Goal: Task Accomplishment & Management: Complete application form

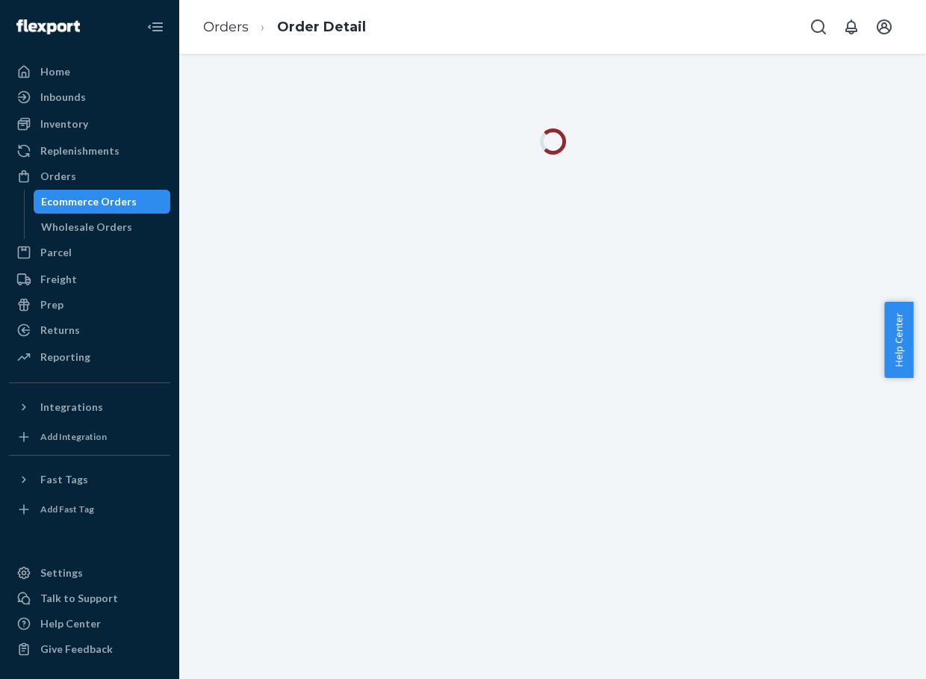
click at [226, 10] on ol "Orders Order Detail" at bounding box center [284, 27] width 187 height 44
click at [228, 20] on link "Orders" at bounding box center [226, 27] width 46 height 16
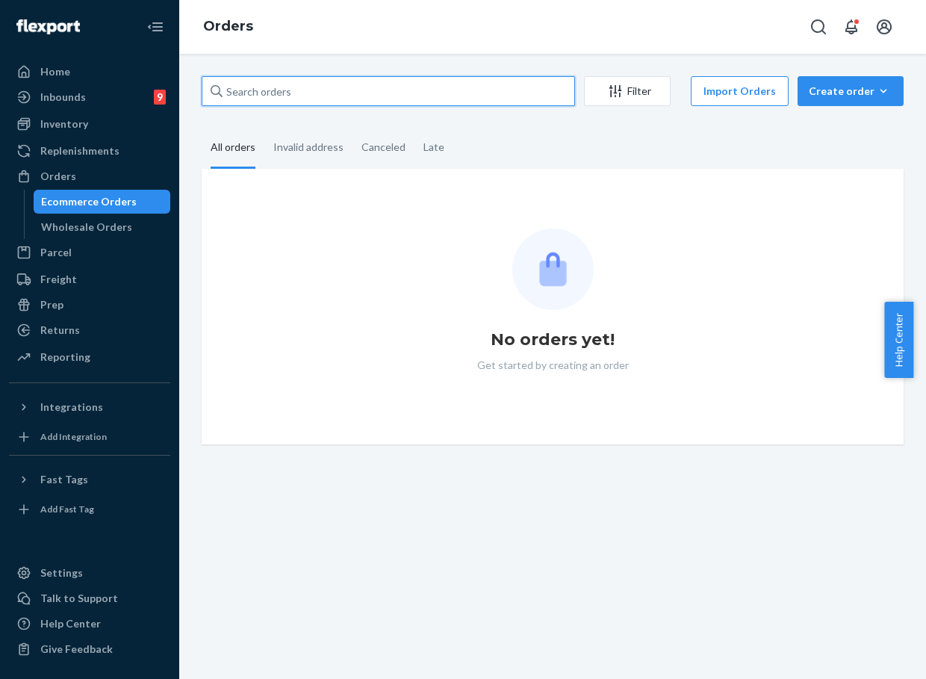
click at [260, 90] on input "text" at bounding box center [388, 91] width 373 height 30
paste input "254346240"
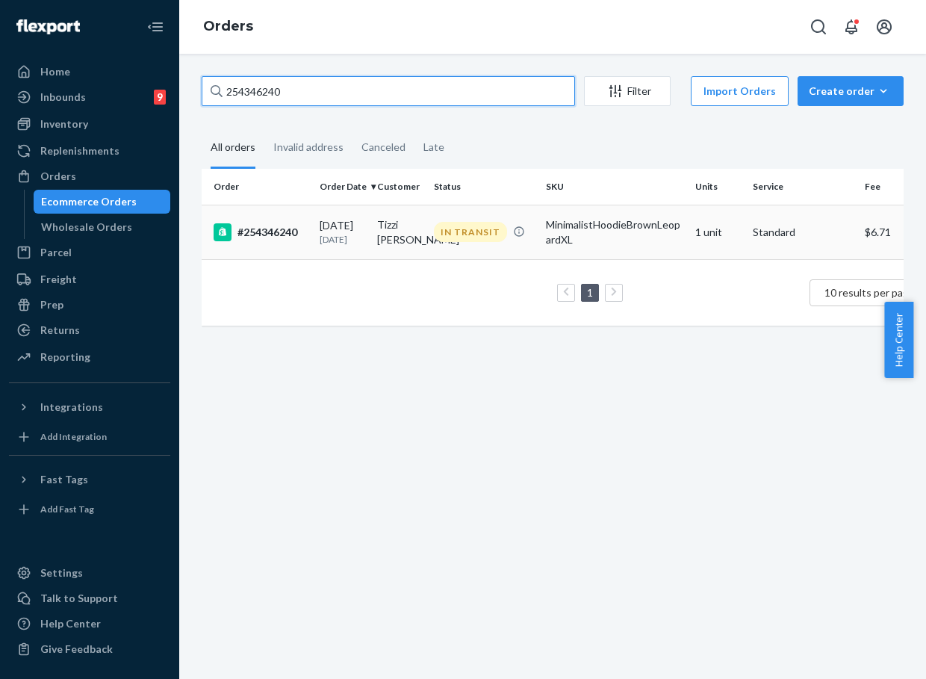
type input "254346240"
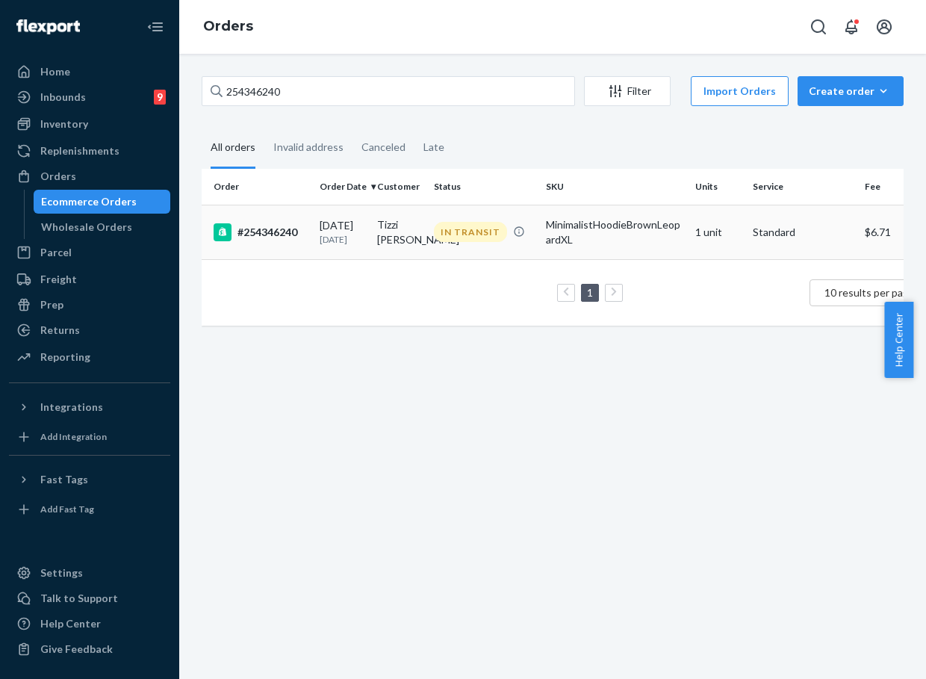
click at [329, 222] on div "[DATE] [DATE]" at bounding box center [343, 232] width 46 height 28
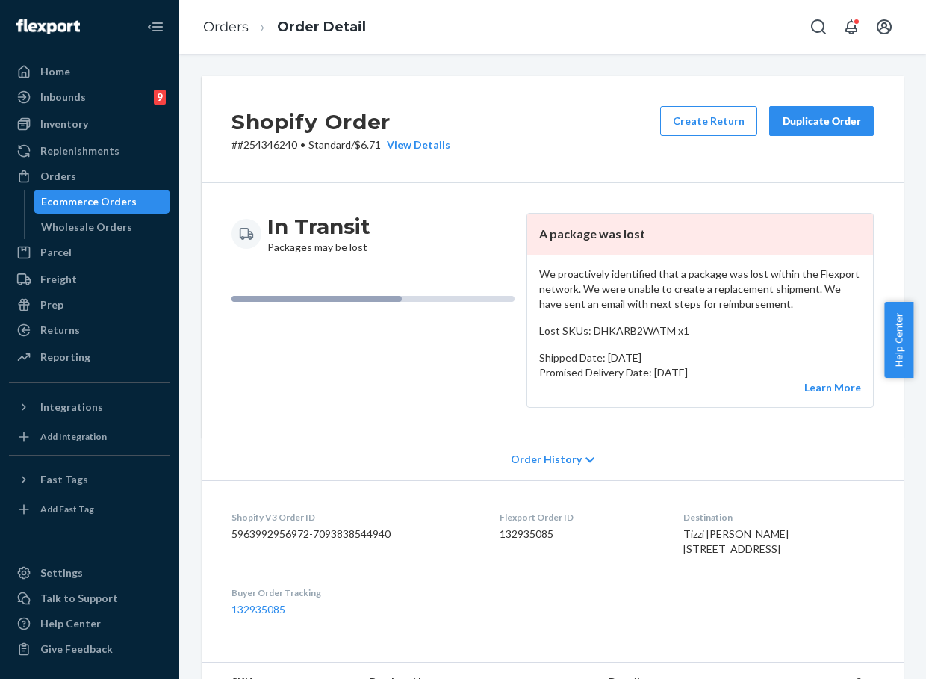
click at [791, 109] on button "Duplicate Order" at bounding box center [821, 121] width 105 height 30
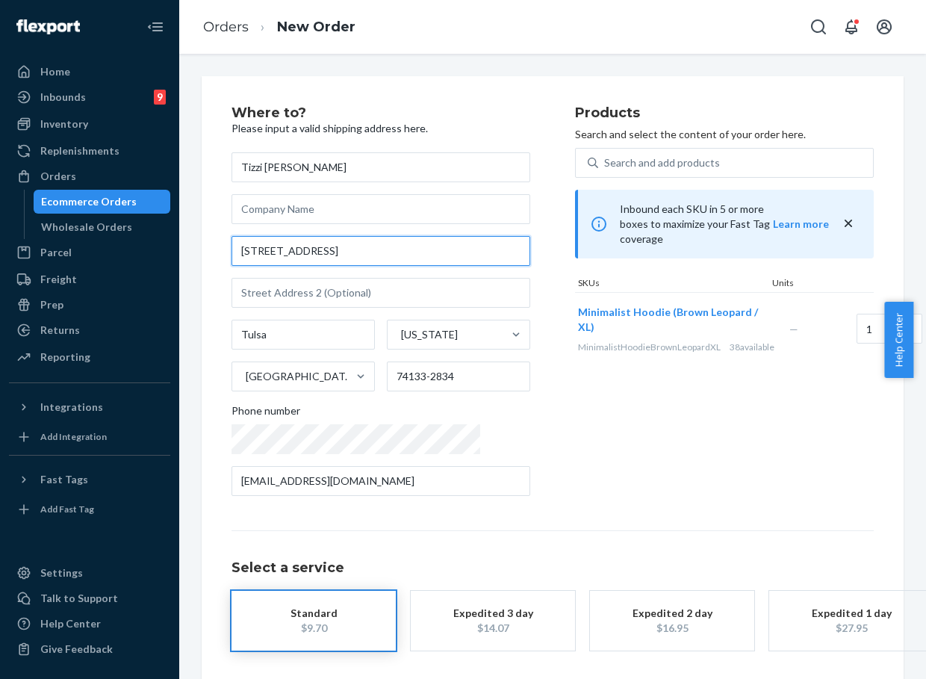
drag, startPoint x: 354, startPoint y: 247, endPoint x: 227, endPoint y: 238, distance: 127.2
click at [227, 238] on div "Where to? Please input a valid shipping address here. Tizzi [PERSON_NAME] [STRE…" at bounding box center [553, 408] width 702 height 664
paste input "[STREET_ADDRESS]"
type input "[STREET_ADDRESS]"
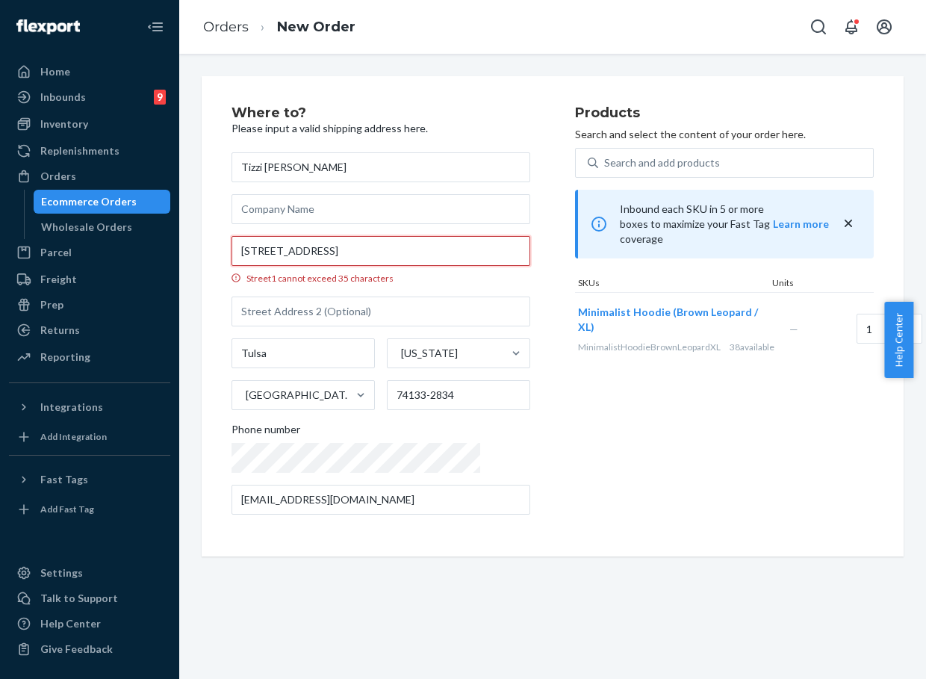
click at [426, 251] on input "[STREET_ADDRESS]" at bounding box center [380, 251] width 299 height 30
click at [608, 426] on div "Products Search and select the content of your order here. Search and add produ…" at bounding box center [724, 316] width 299 height 420
click at [444, 252] on input "[STREET_ADDRESS]" at bounding box center [380, 251] width 299 height 30
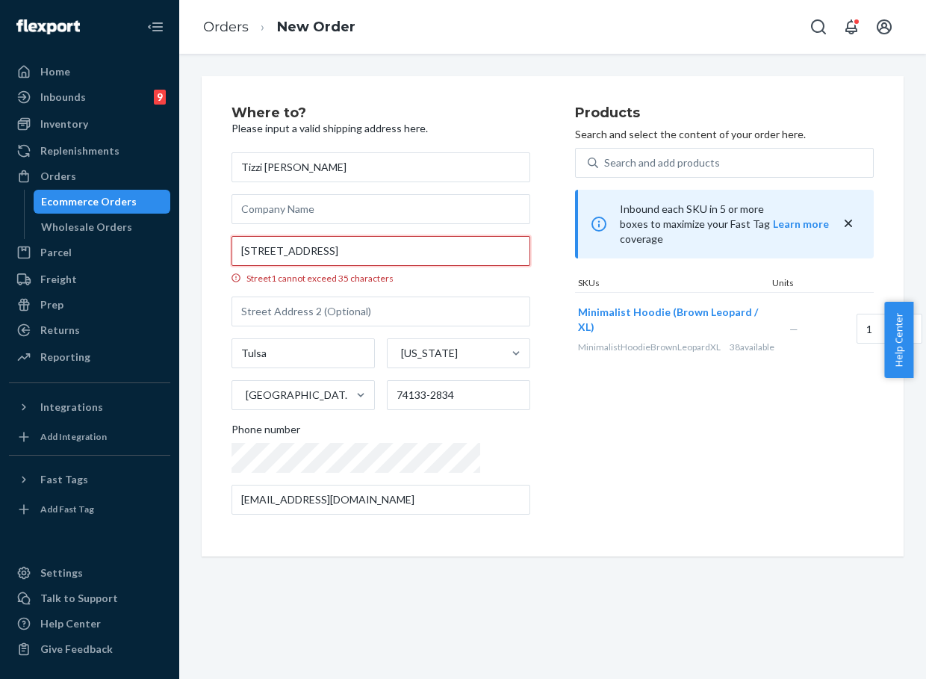
drag, startPoint x: 345, startPoint y: 250, endPoint x: 306, endPoint y: 252, distance: 38.9
click at [306, 252] on input "[STREET_ADDRESS]" at bounding box center [380, 251] width 299 height 30
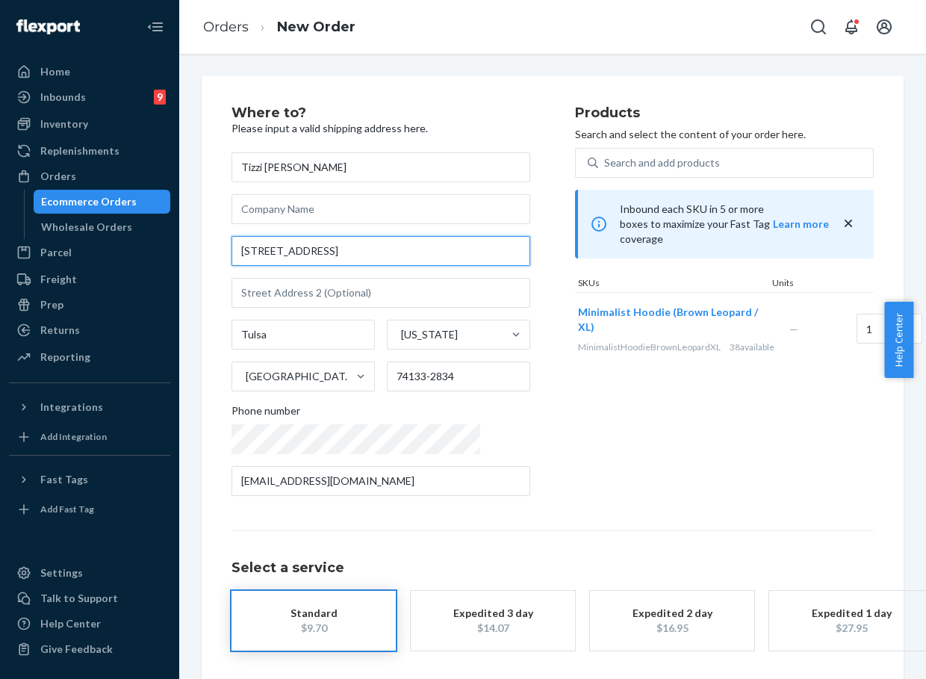
type input "[STREET_ADDRESS]"
type input "74103"
type input "[STREET_ADDRESS]"
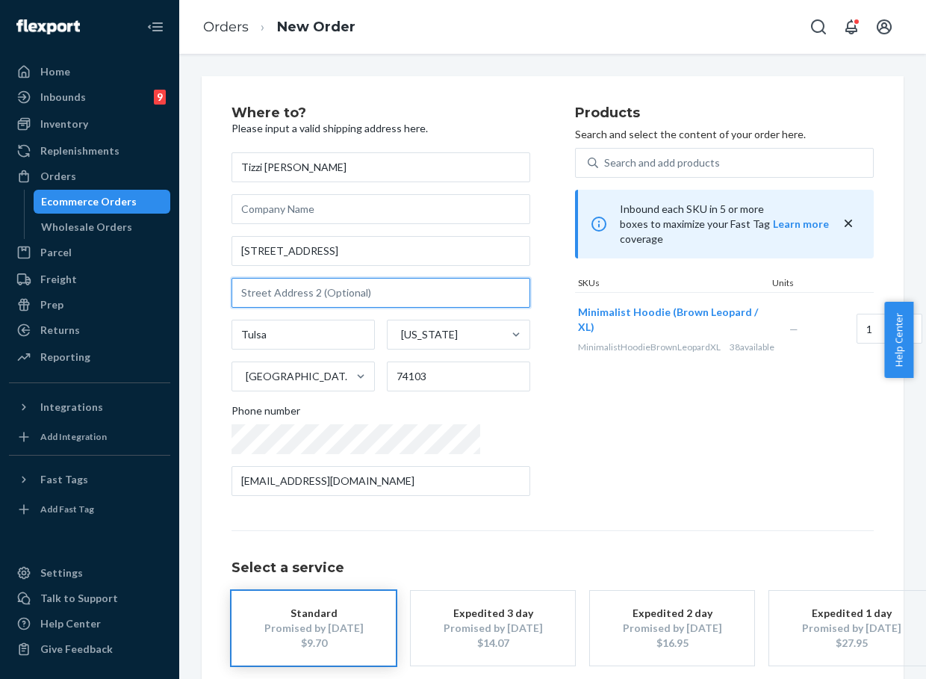
click at [302, 294] on input "text" at bounding box center [380, 293] width 299 height 30
paste input "unit 205"
type input "unit 205"
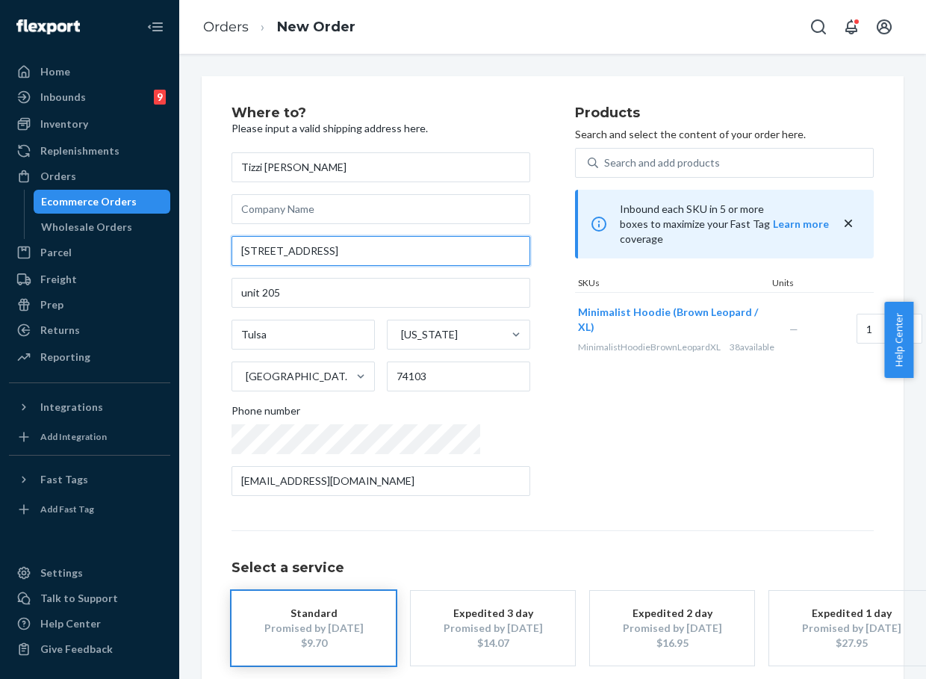
click at [266, 251] on input "[STREET_ADDRESS]" at bounding box center [380, 251] width 299 height 30
paste input "N"
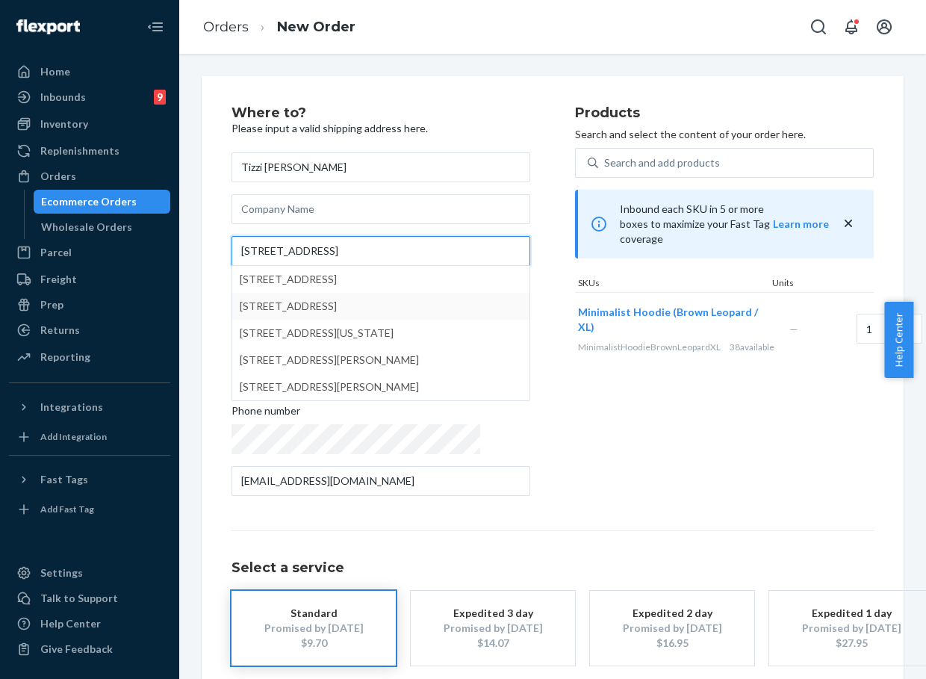
type input "[STREET_ADDRESS]"
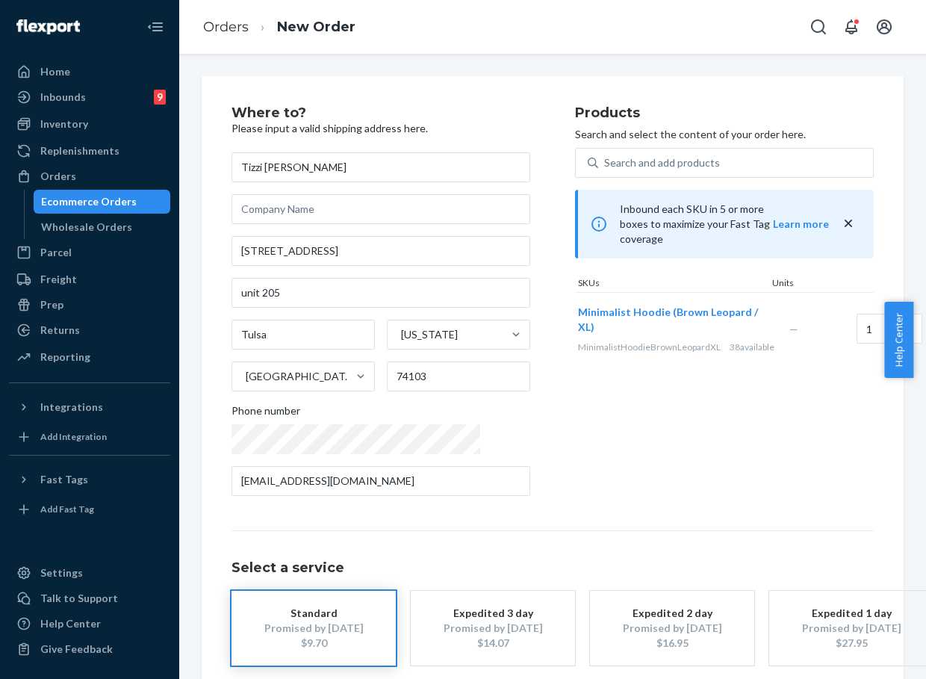
click at [644, 528] on div "Where to? Please input a valid shipping address here. Tizzi [PERSON_NAME] [STRE…" at bounding box center [552, 415] width 642 height 619
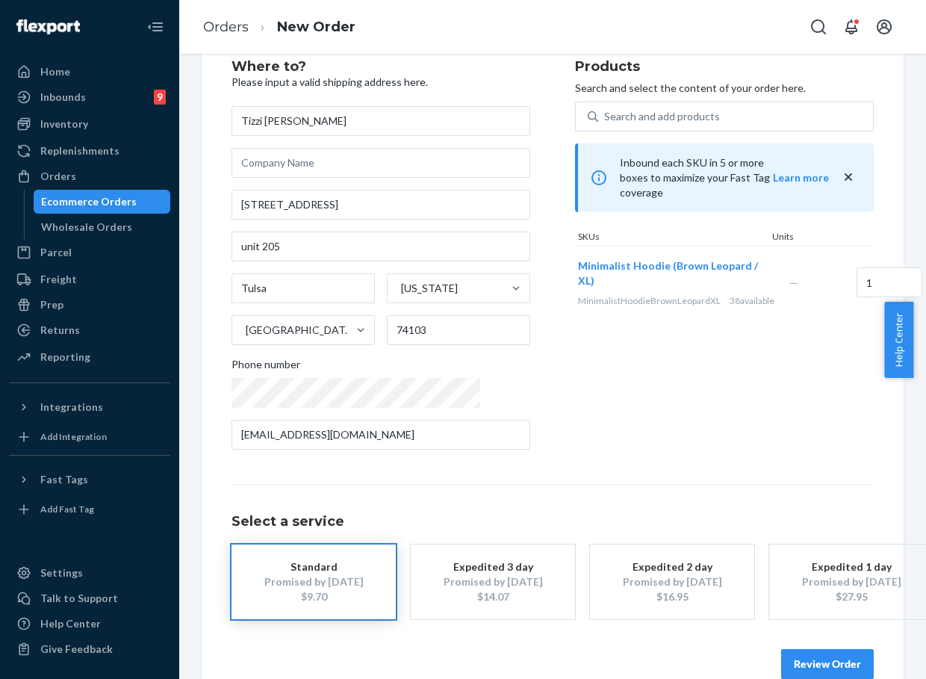
scroll to position [88, 0]
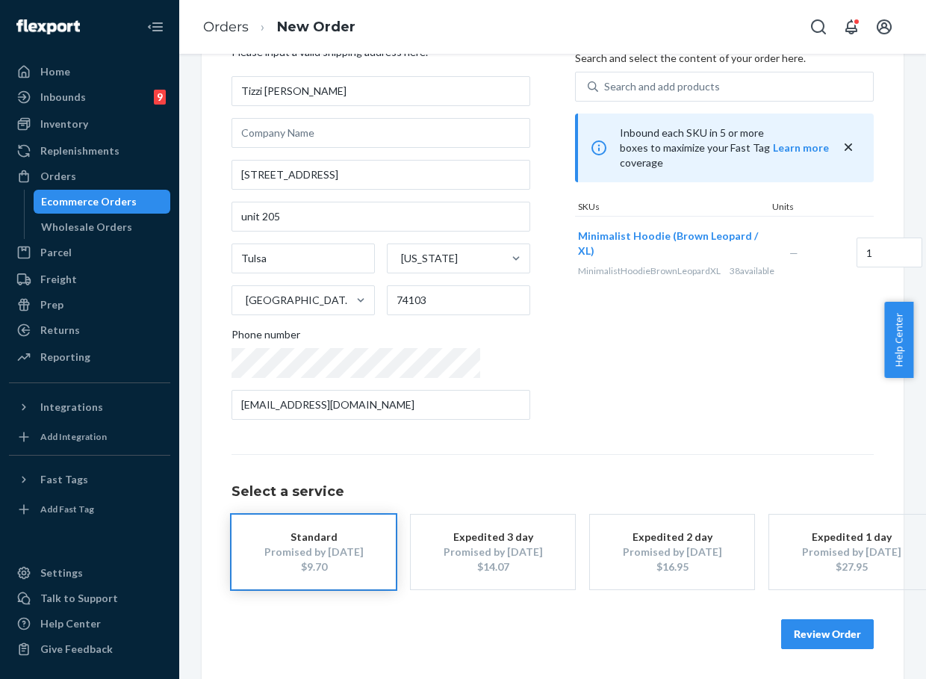
click at [827, 620] on button "Review Order" at bounding box center [827, 634] width 93 height 30
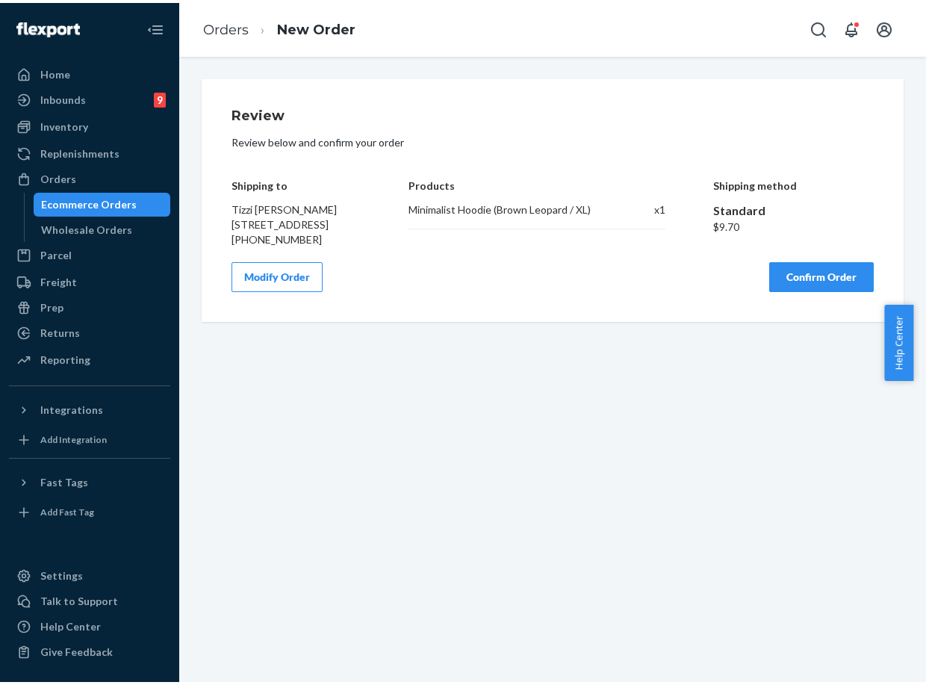
scroll to position [0, 0]
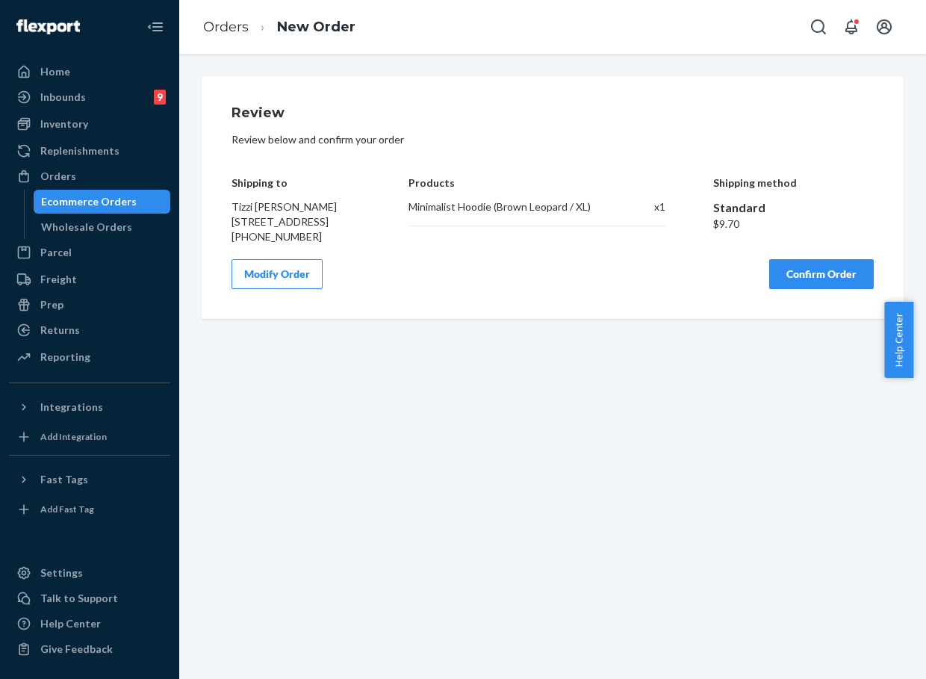
click at [791, 289] on button "Confirm Order" at bounding box center [821, 274] width 105 height 30
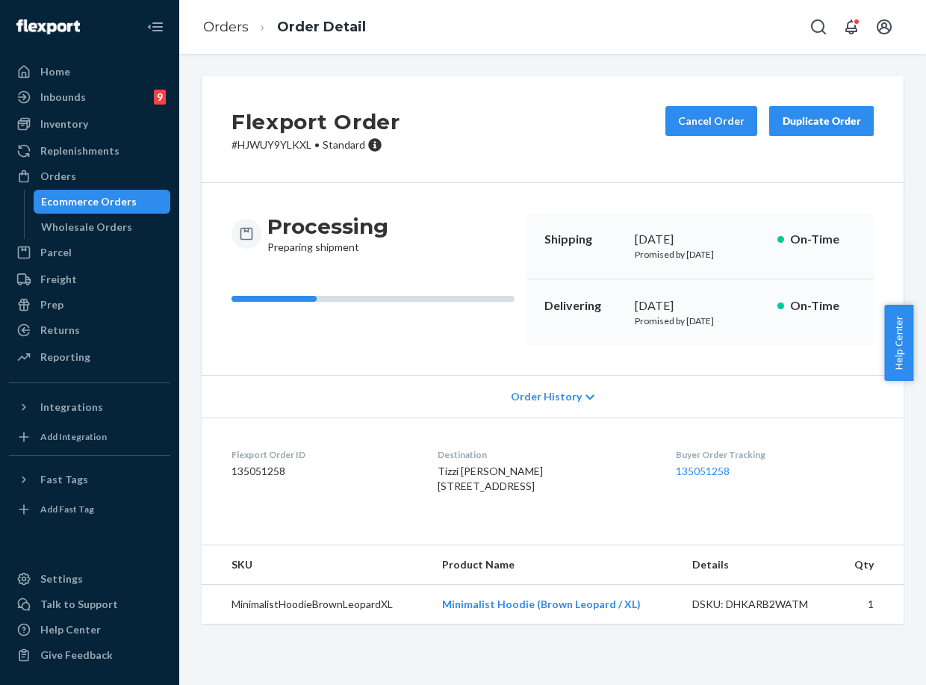
drag, startPoint x: 624, startPoint y: 308, endPoint x: 694, endPoint y: 308, distance: 70.2
click at [694, 308] on div "Delivering [DATE] Promised by [DATE] On-Time" at bounding box center [699, 312] width 347 height 66
copy div "[DATE]"
click at [693, 476] on dd "135051258" at bounding box center [775, 471] width 198 height 15
click at [702, 467] on link "135051258" at bounding box center [703, 470] width 54 height 13
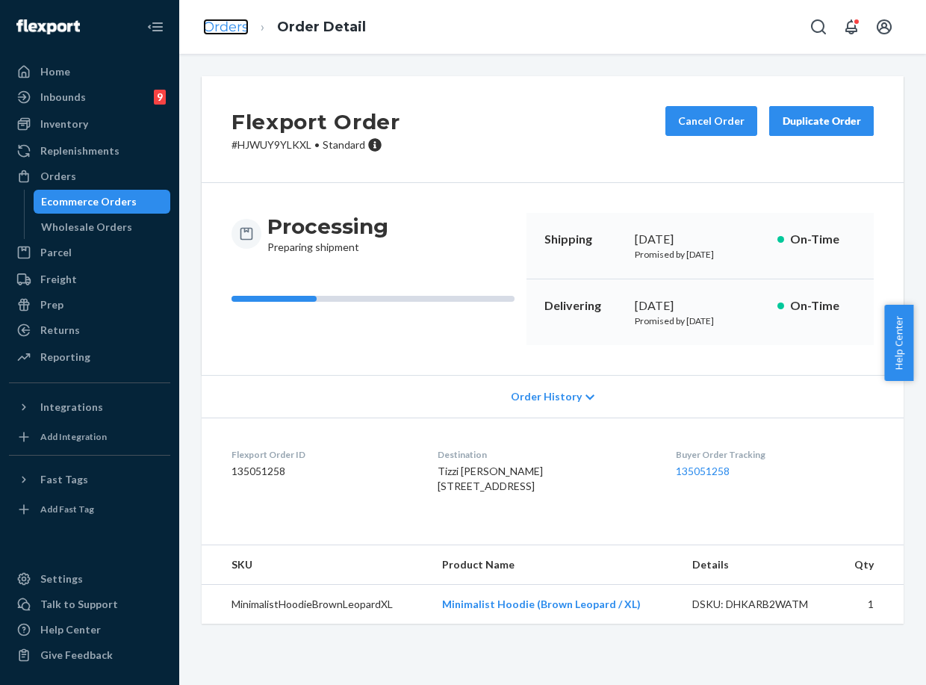
click at [245, 27] on link "Orders" at bounding box center [226, 27] width 46 height 16
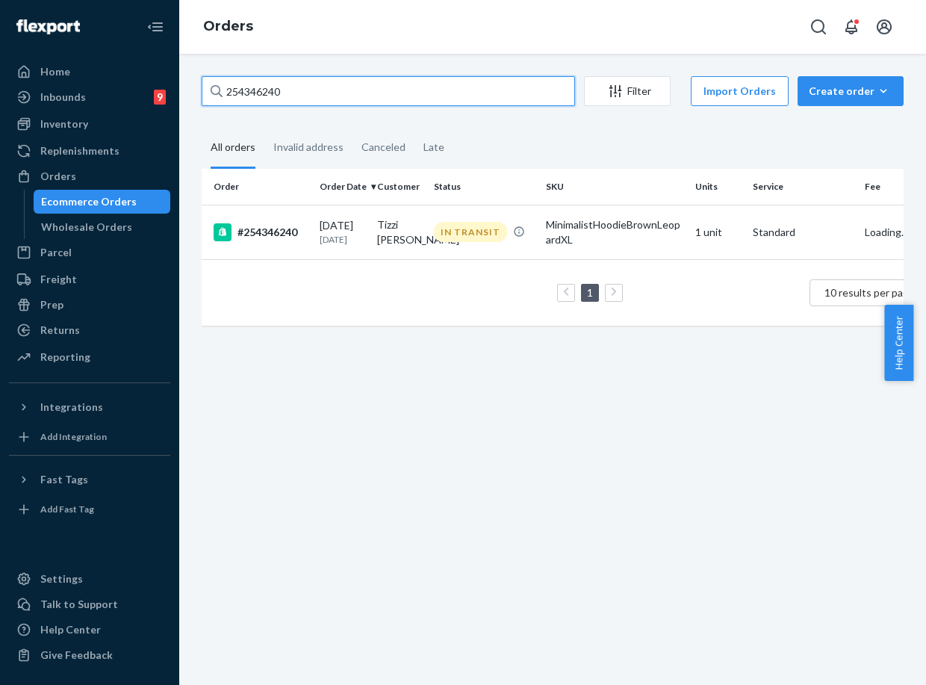
click at [250, 88] on input "254346240" at bounding box center [388, 91] width 373 height 30
paste input "254340877"
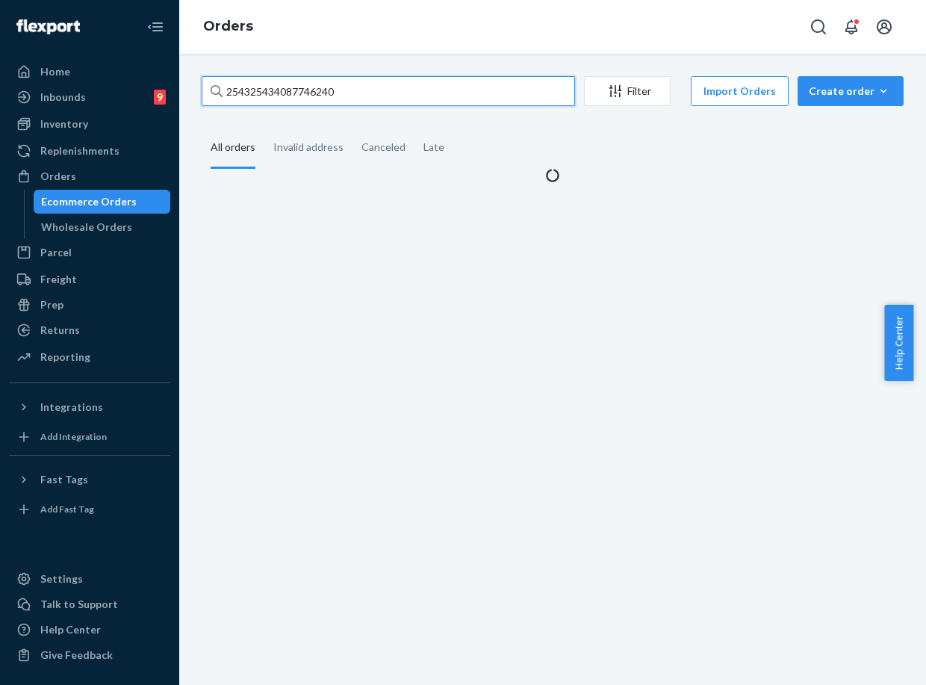
click at [250, 88] on input "254325434087746240" at bounding box center [388, 91] width 373 height 30
paste input "40877"
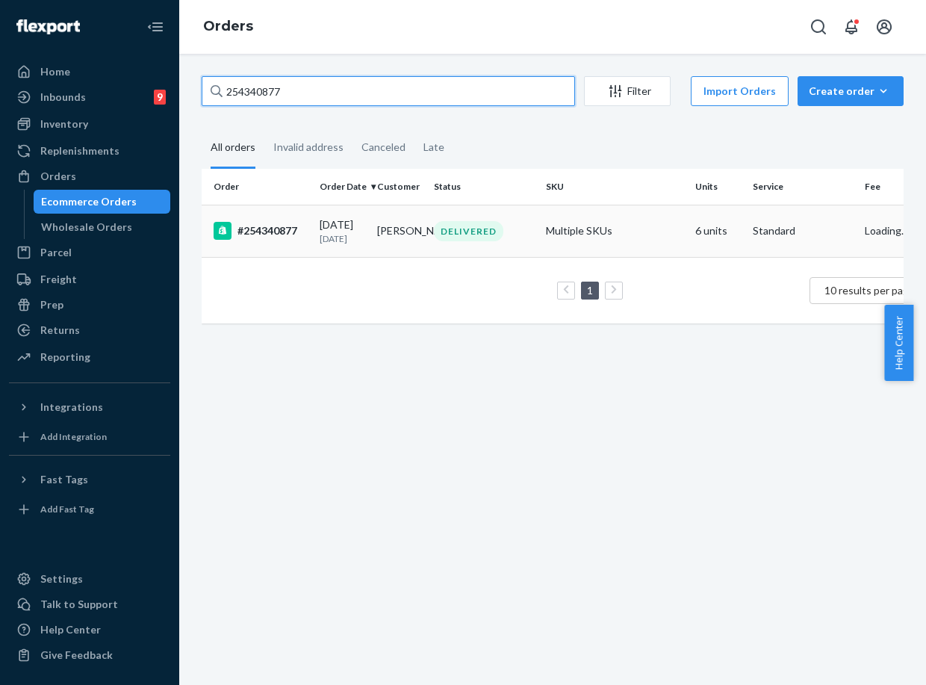
type input "254340877"
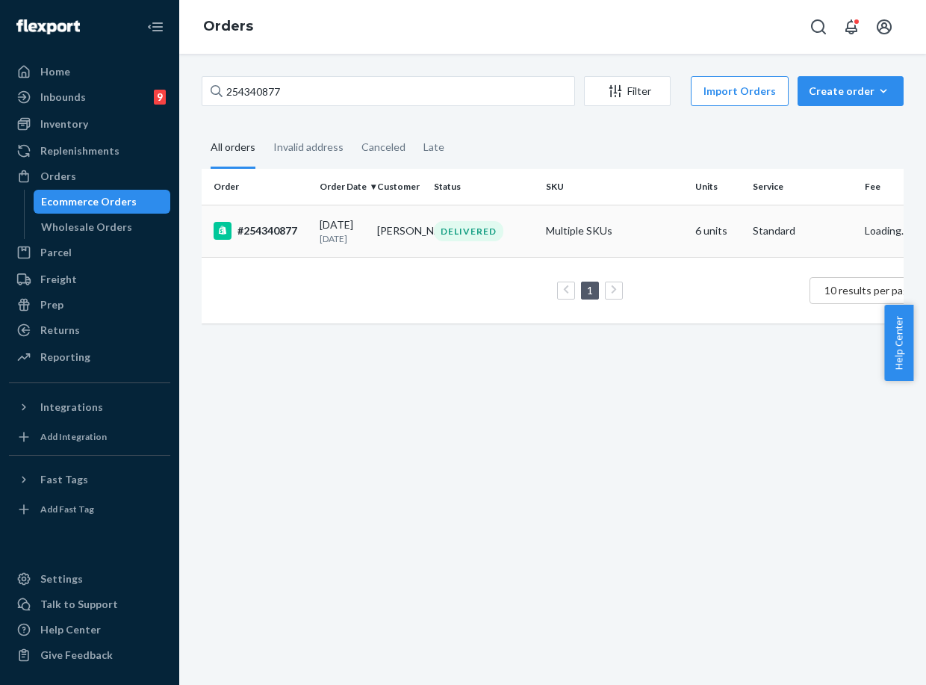
click at [349, 243] on p "[DATE]" at bounding box center [343, 238] width 46 height 13
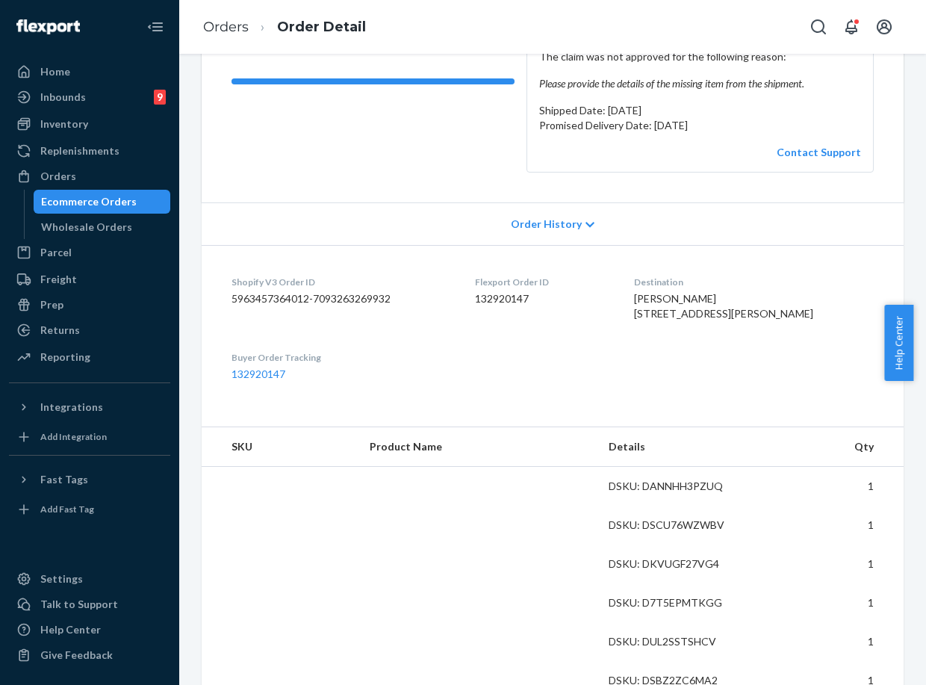
scroll to position [249, 0]
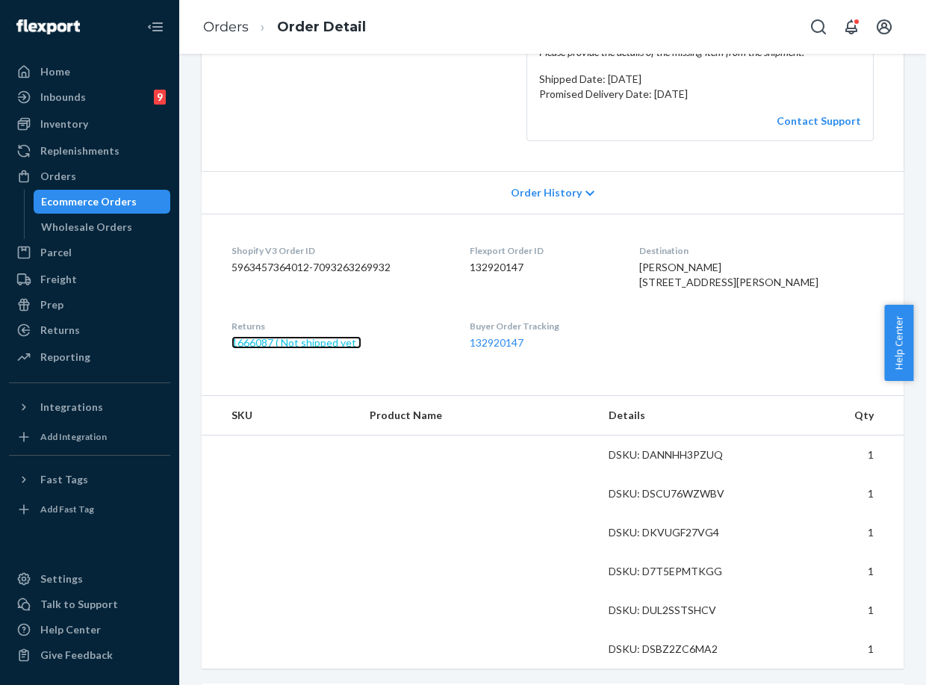
click at [281, 349] on link "1666087 ( Not shipped yet )" at bounding box center [296, 342] width 130 height 13
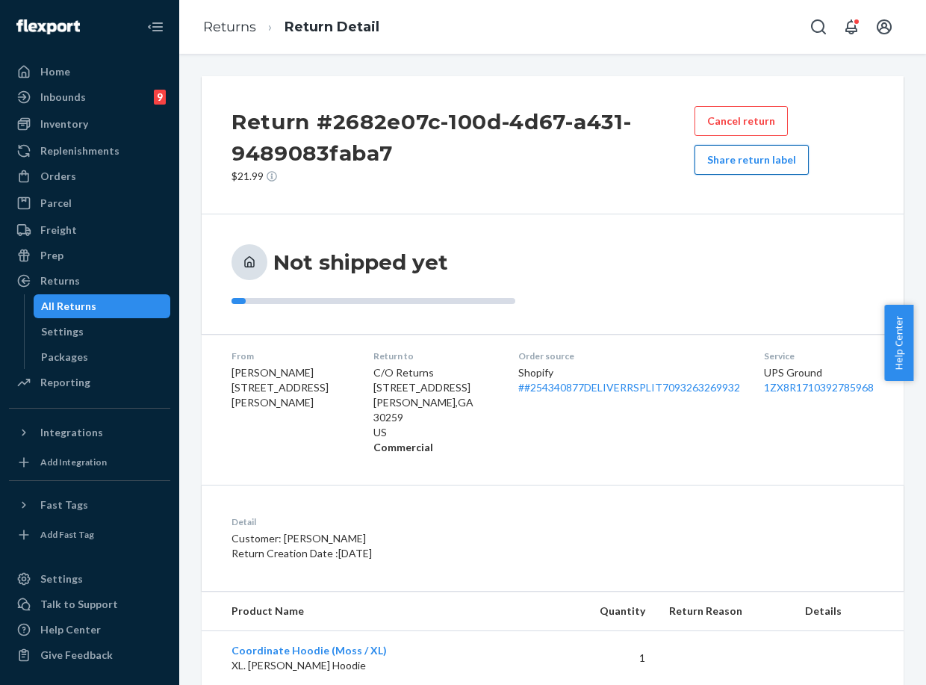
click at [736, 163] on button "Share return label" at bounding box center [751, 160] width 114 height 30
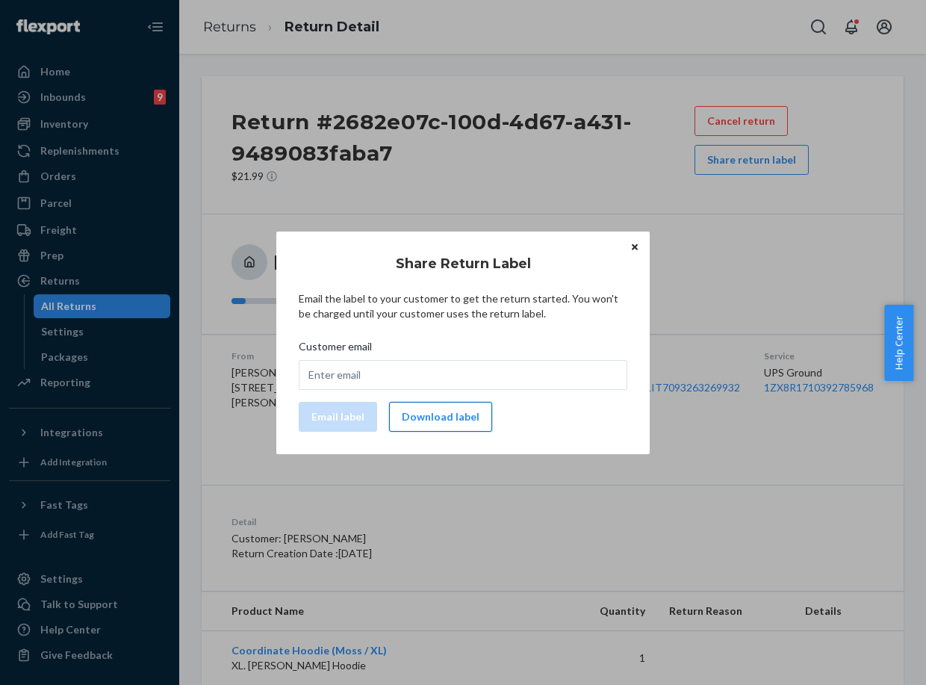
click at [420, 419] on button "Download label" at bounding box center [440, 417] width 103 height 30
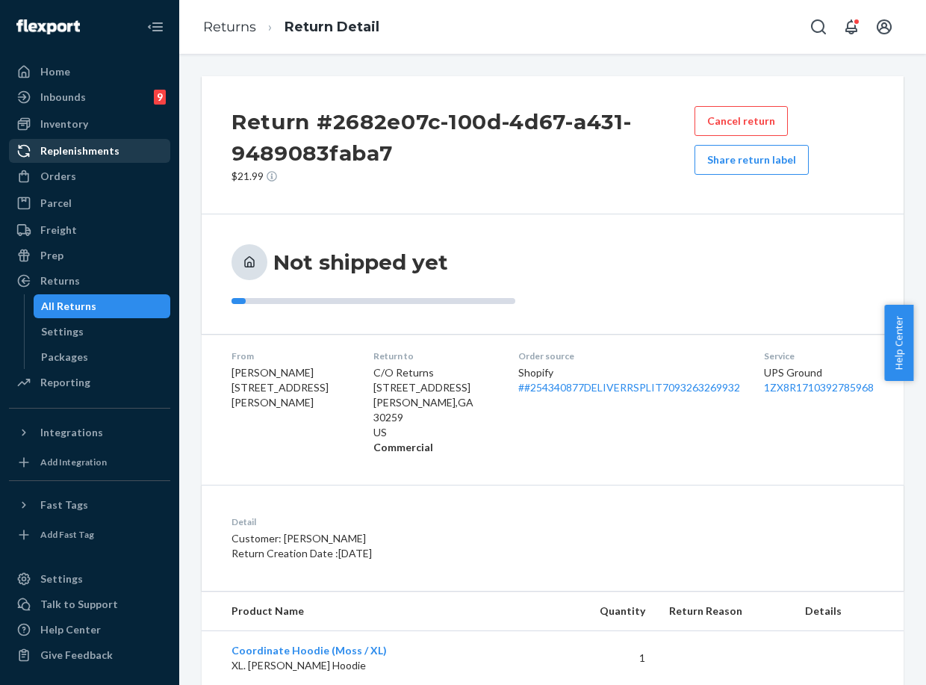
click at [84, 171] on div "Orders" at bounding box center [89, 176] width 158 height 21
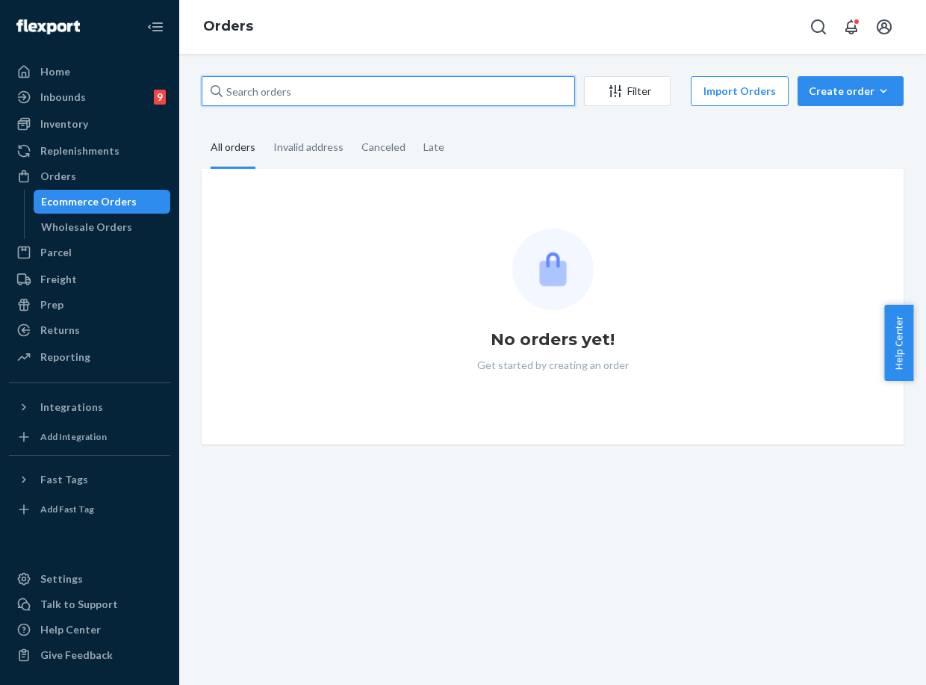
click at [250, 102] on input "text" at bounding box center [388, 91] width 373 height 30
paste input "254273820"
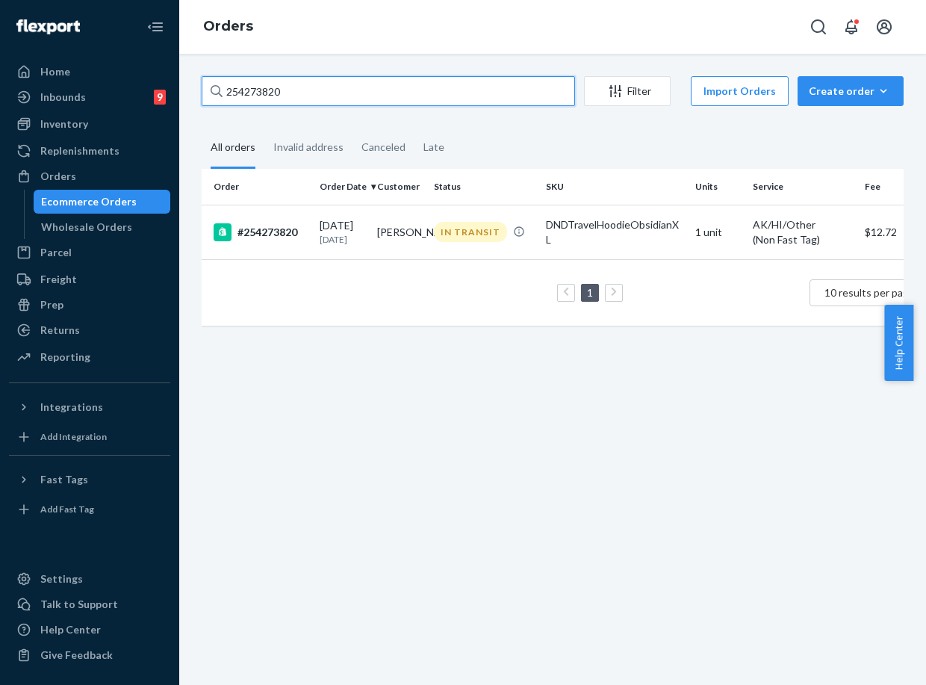
click at [248, 91] on input "254273820" at bounding box center [388, 91] width 373 height 30
paste input "Jacqui McCrea"
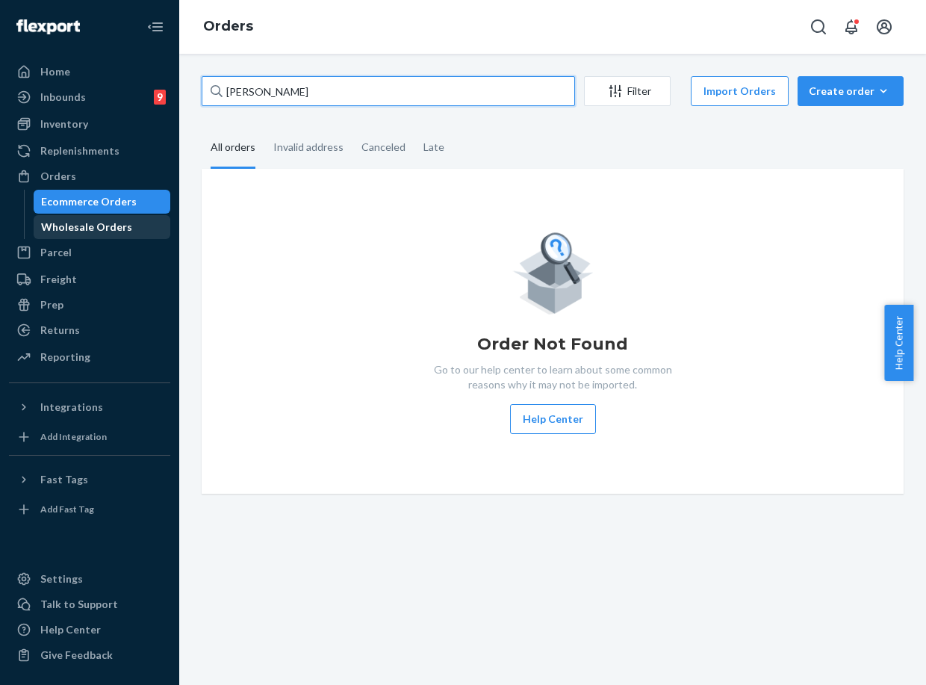
type input "Jacqui McCrea"
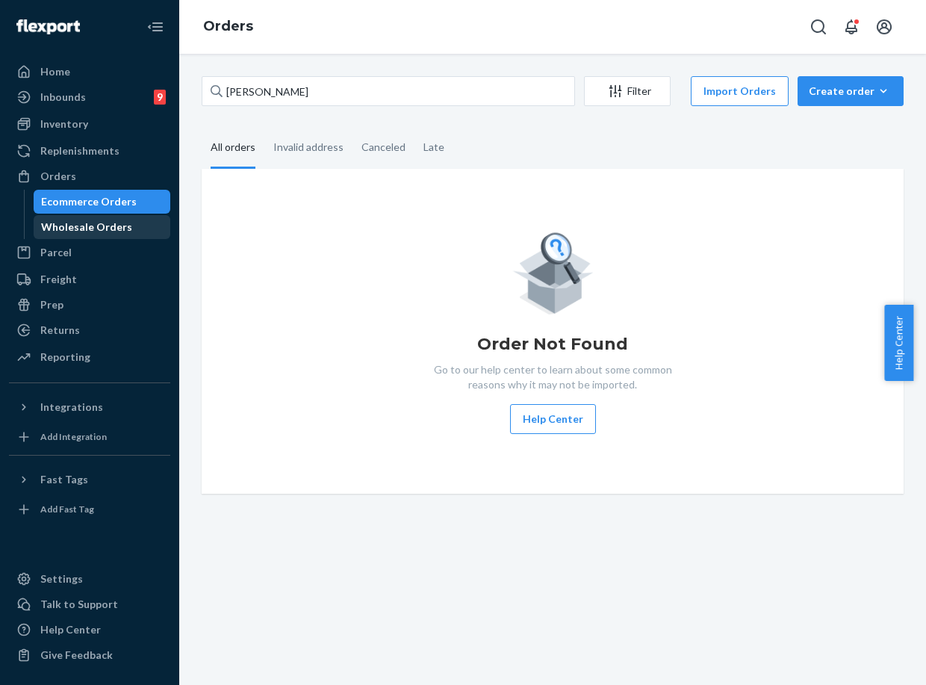
click at [104, 230] on div "Wholesale Orders" at bounding box center [86, 227] width 91 height 15
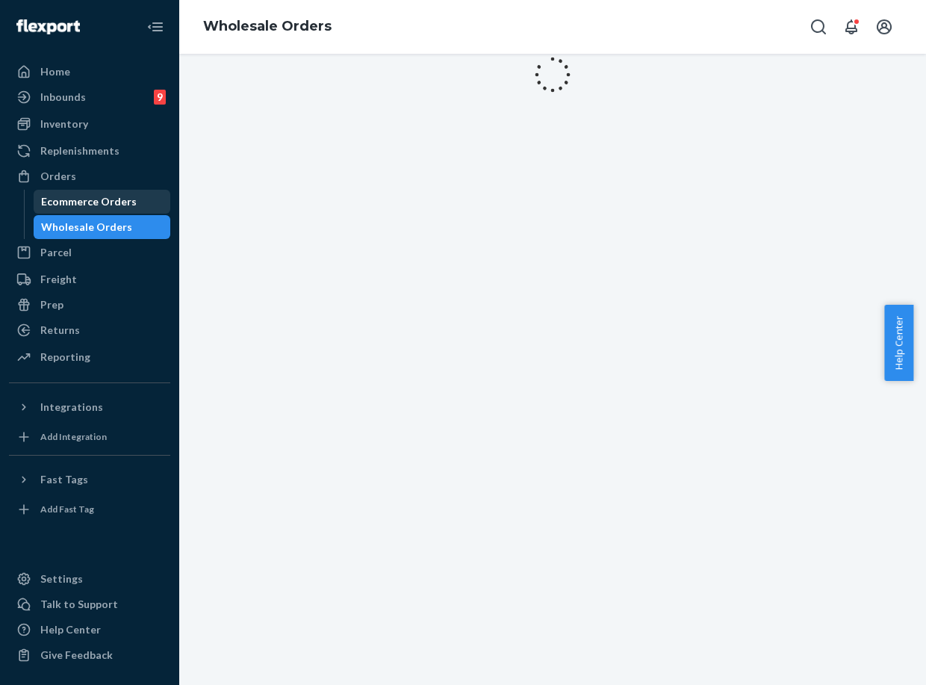
click at [102, 195] on div "Ecommerce Orders" at bounding box center [89, 201] width 96 height 15
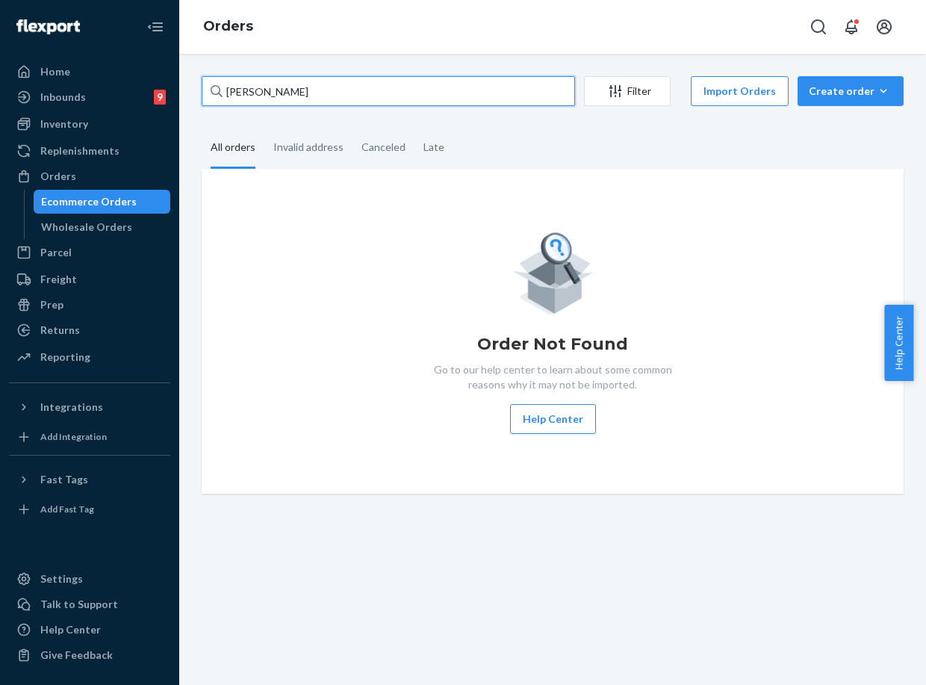
click at [276, 95] on input "Jacqui McCrea" at bounding box center [388, 91] width 373 height 30
click at [276, 96] on input "Jacqui McCrea" at bounding box center [388, 91] width 373 height 30
click at [280, 96] on input "Jacqui McCrea" at bounding box center [388, 91] width 373 height 30
paste input "254273820"
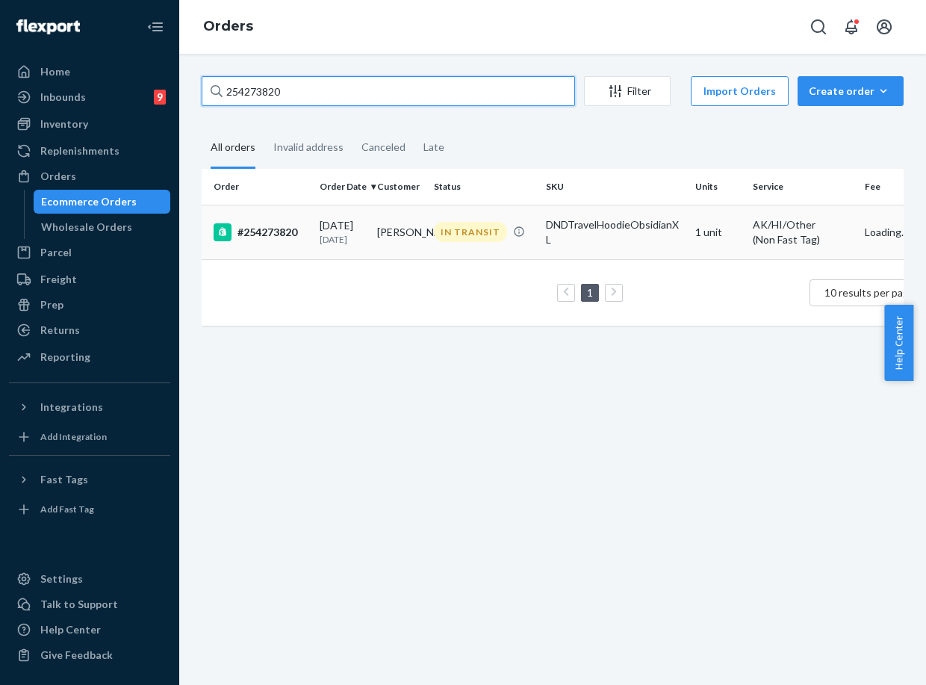
type input "254273820"
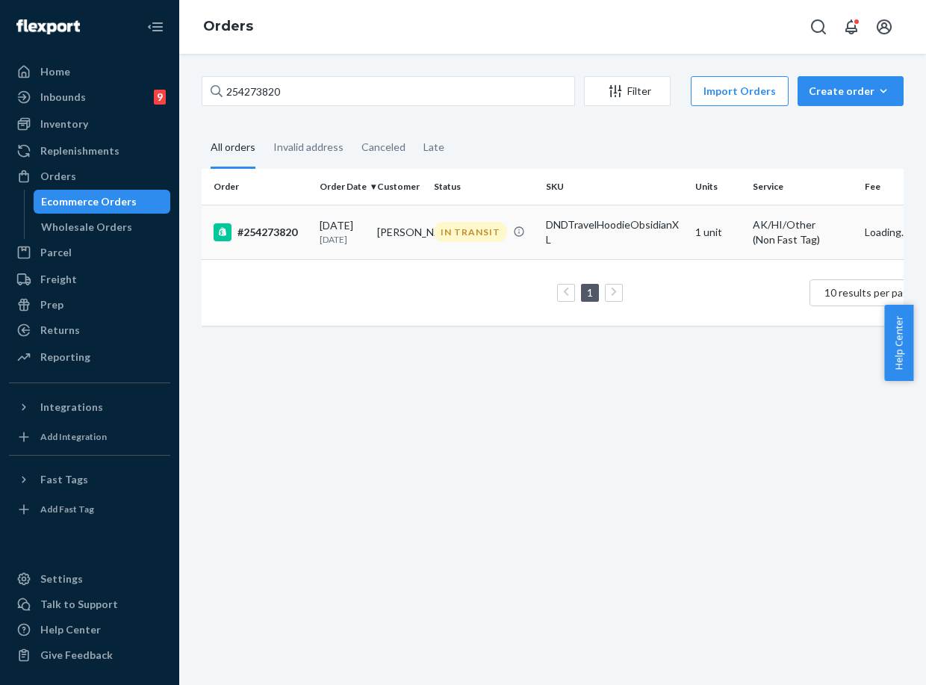
click at [341, 245] on p "[DATE]" at bounding box center [343, 239] width 46 height 13
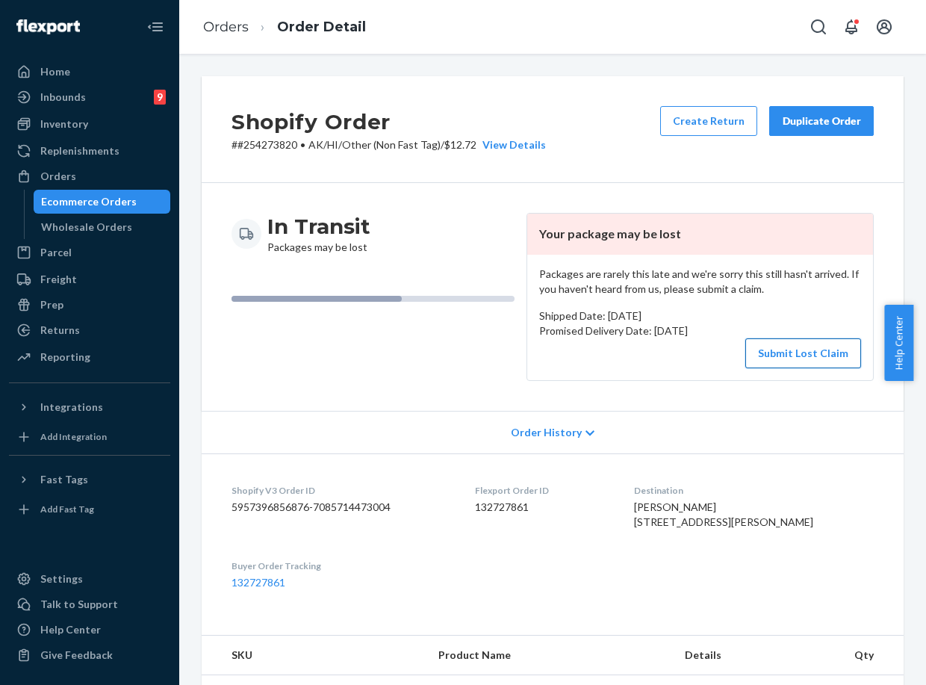
click at [783, 361] on button "Submit Lost Claim" at bounding box center [803, 353] width 116 height 30
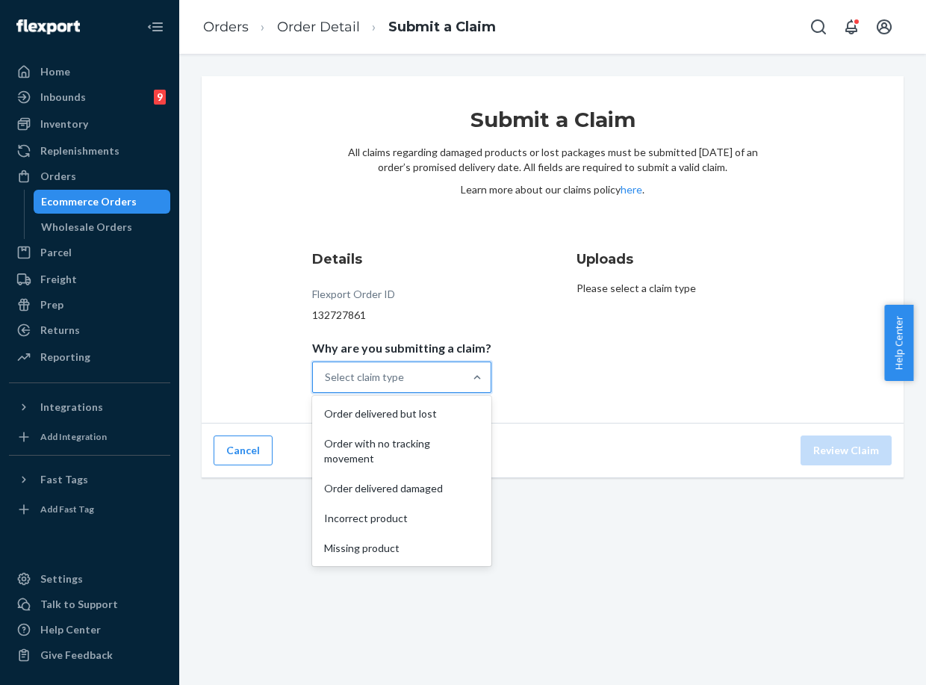
click at [419, 376] on div "Select claim type" at bounding box center [388, 377] width 151 height 30
click at [326, 376] on input "Why are you submitting a claim? option Order delivered but lost focused, 1 of 5…" at bounding box center [325, 377] width 1 height 15
click at [367, 440] on div "Order with no tracking movement" at bounding box center [401, 451] width 173 height 45
click at [326, 385] on input "Why are you submitting a claim? option Order with no tracking movement focused,…" at bounding box center [325, 377] width 1 height 15
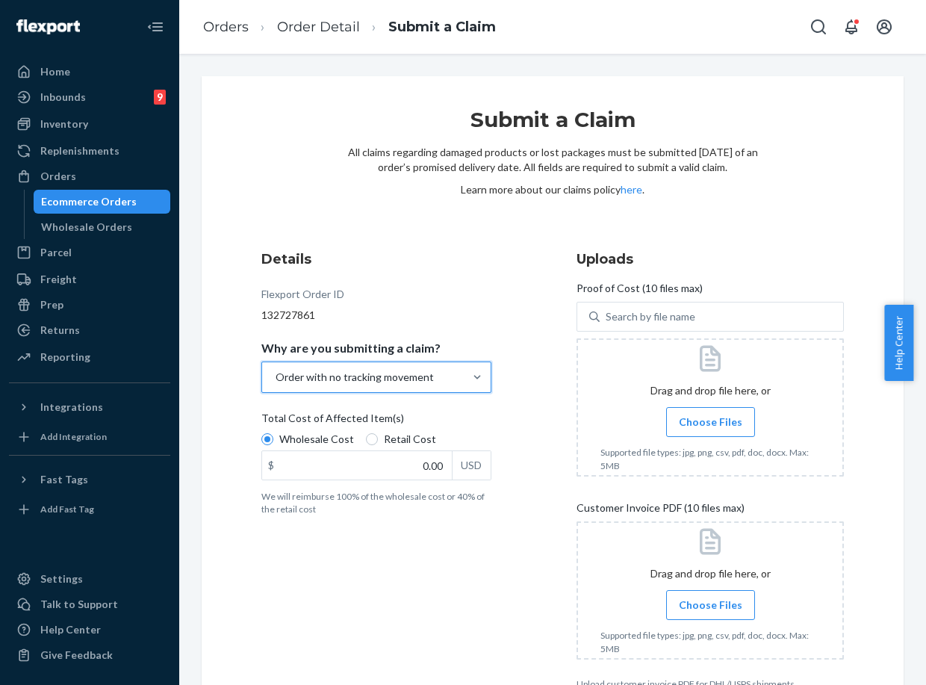
click at [711, 429] on span "Choose Files" at bounding box center [710, 421] width 63 height 15
click at [711, 429] on input "Choose Files" at bounding box center [710, 422] width 1 height 16
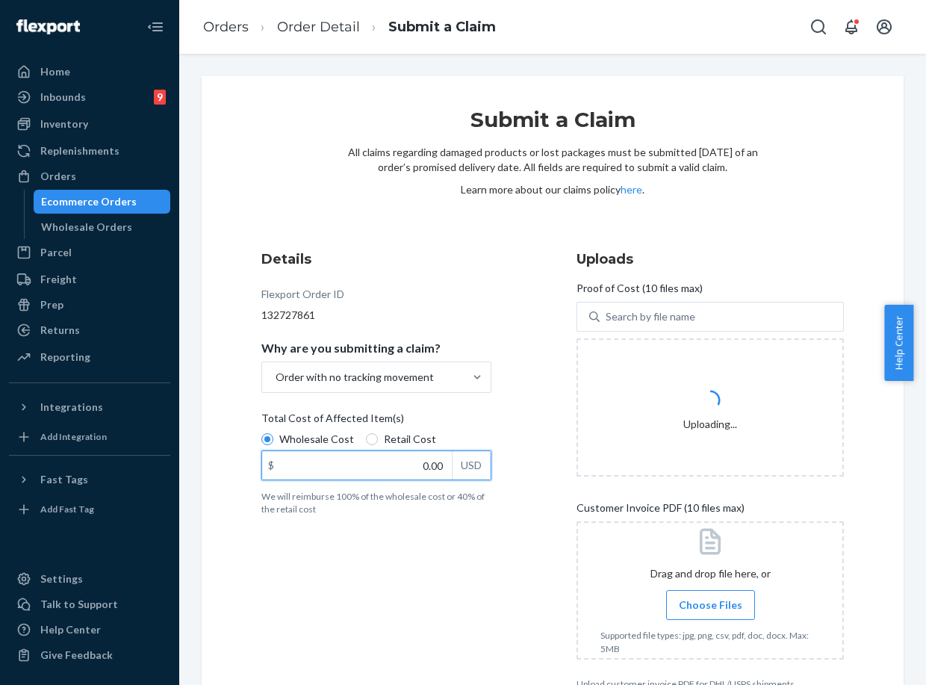
click at [433, 461] on input "0.00" at bounding box center [357, 465] width 190 height 28
type input "47.00"
click at [423, 557] on div "Details Flexport Order ID 132727861 Why are you submitting a claim? Order with …" at bounding box center [394, 469] width 267 height 458
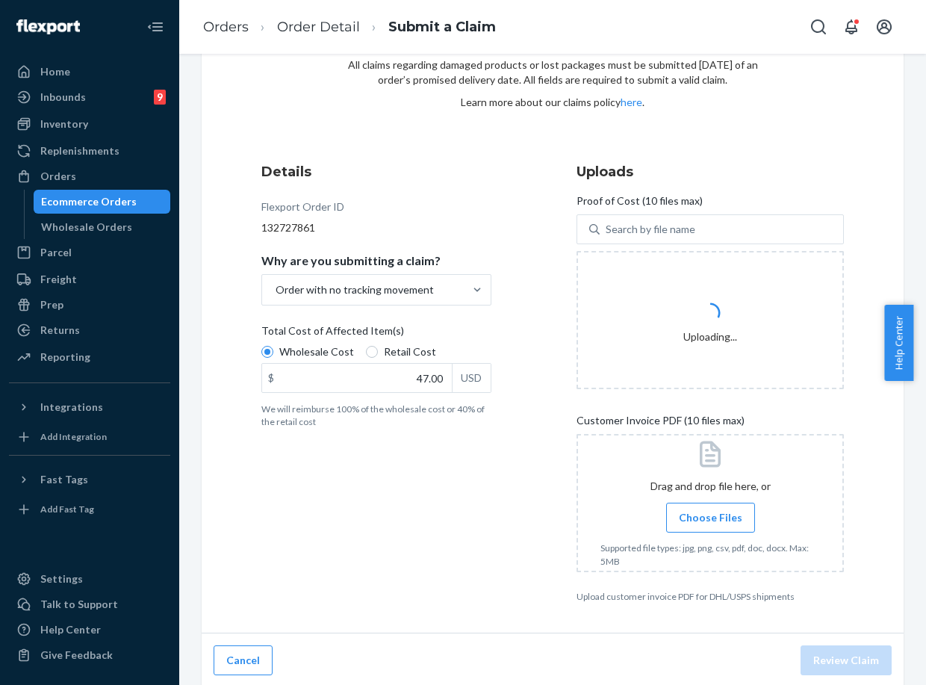
scroll to position [90, 0]
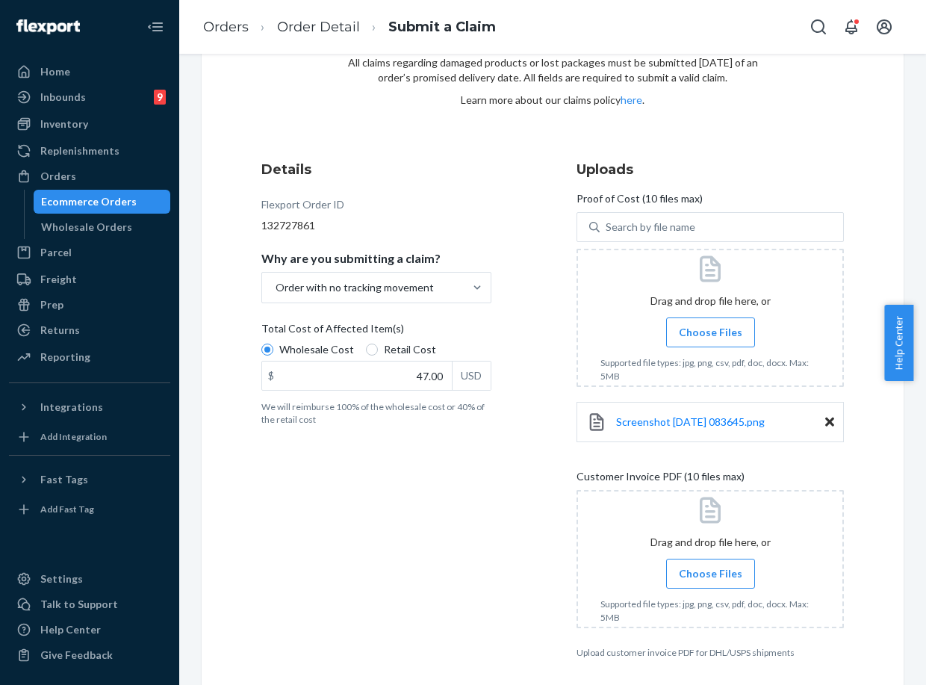
click at [693, 576] on span "Choose Files" at bounding box center [710, 573] width 63 height 15
click at [710, 576] on input "Choose Files" at bounding box center [710, 573] width 1 height 16
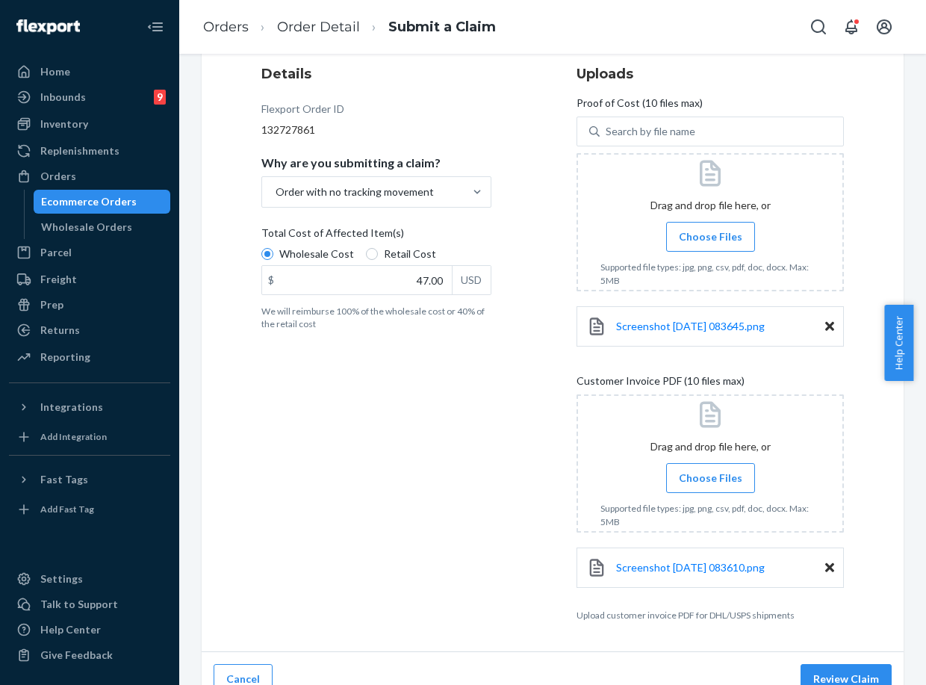
scroll to position [206, 0]
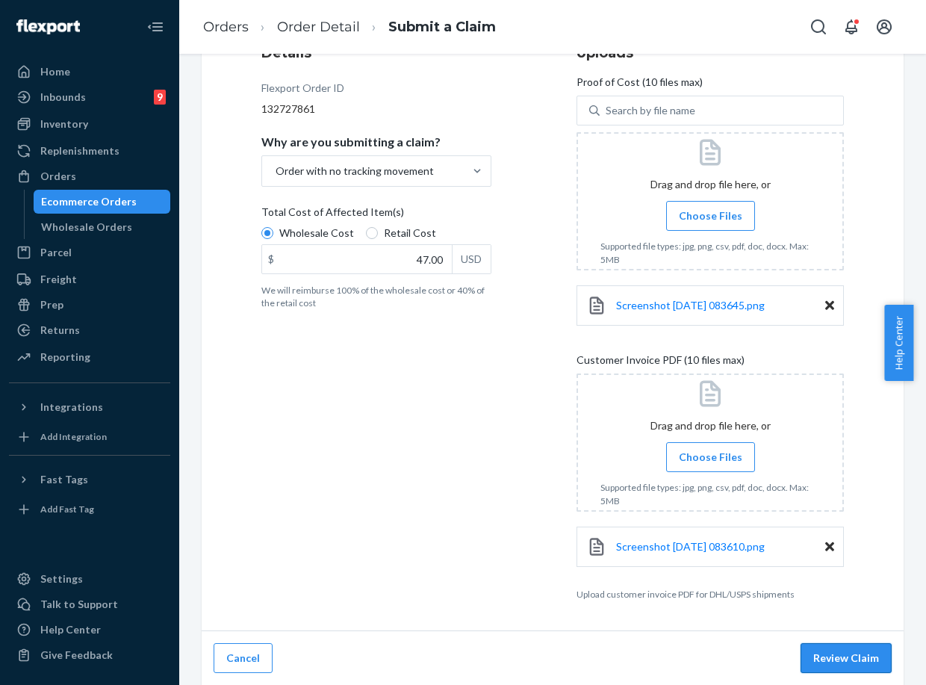
click at [818, 656] on button "Review Claim" at bounding box center [845, 658] width 91 height 30
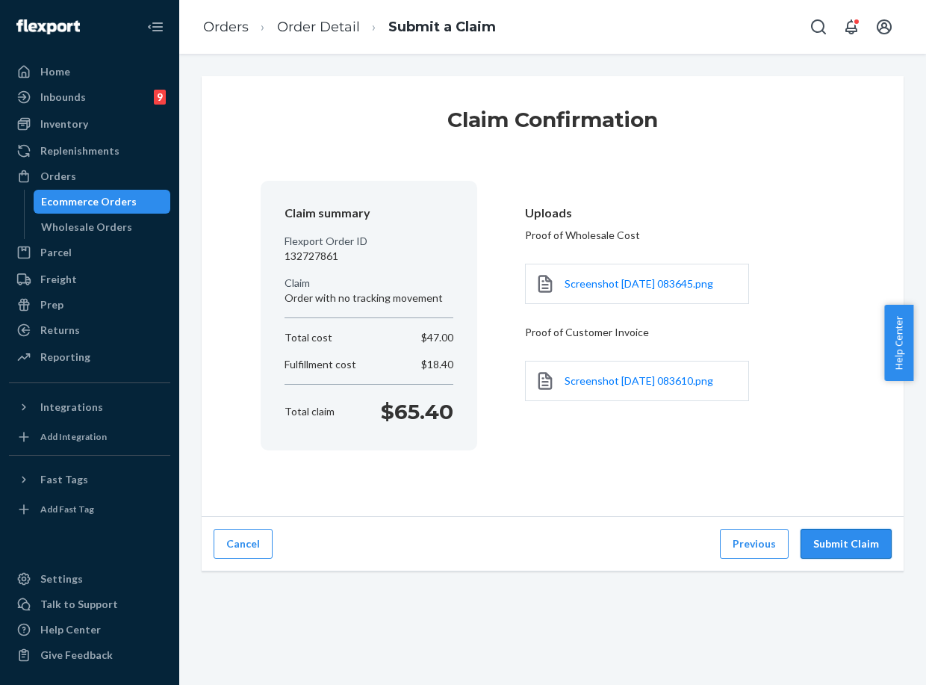
scroll to position [0, 0]
click at [829, 538] on button "Submit Claim" at bounding box center [845, 544] width 91 height 30
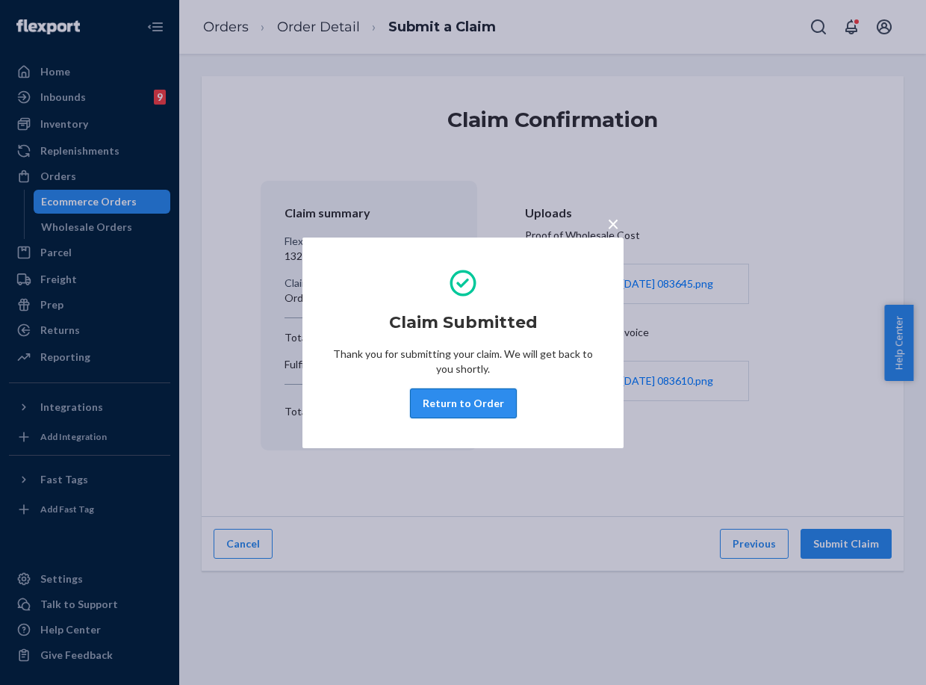
click at [478, 402] on button "Return to Order" at bounding box center [463, 403] width 107 height 30
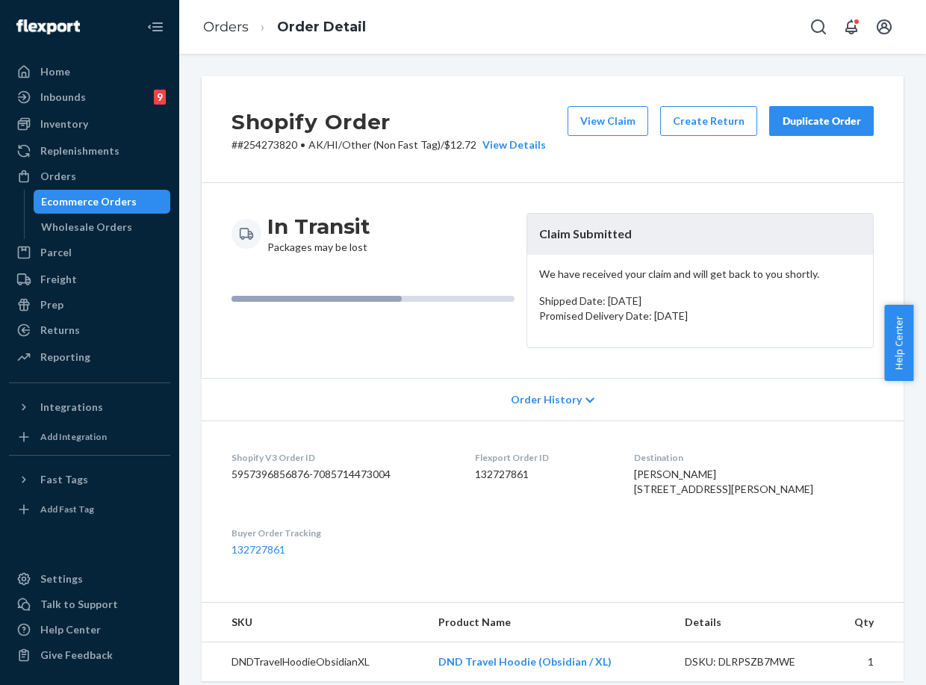
click at [811, 121] on div "Duplicate Order" at bounding box center [821, 120] width 79 height 15
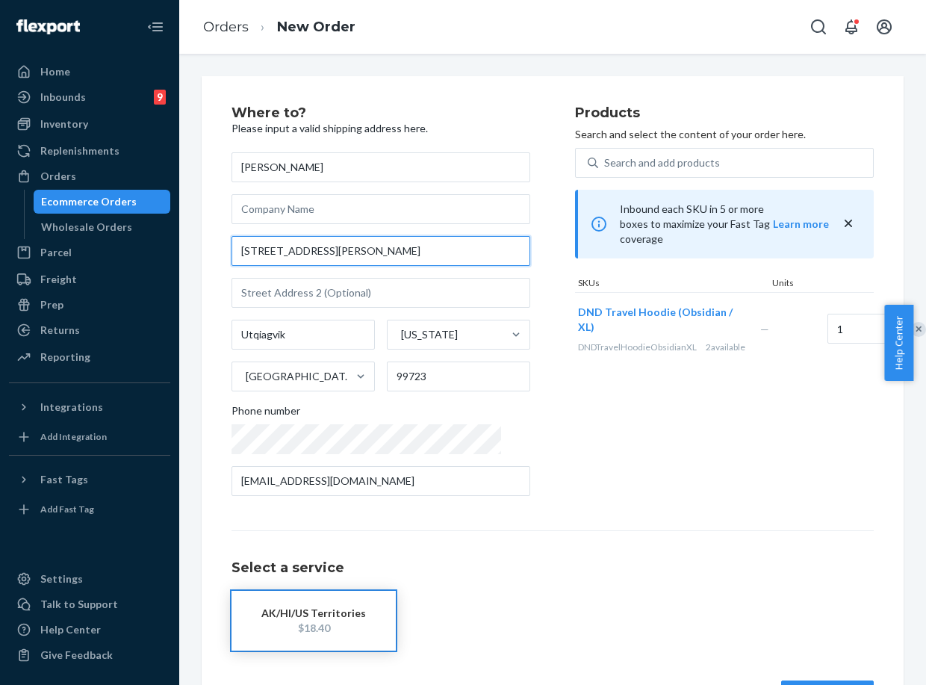
drag, startPoint x: 364, startPoint y: 252, endPoint x: 221, endPoint y: 249, distance: 143.4
click at [221, 249] on div "Where to? Please input a valid shipping address here. Amber Morales 7365 Laura …" at bounding box center [553, 408] width 702 height 664
paste input "821 North Hoyt St #1 Anchorage, AK 99508"
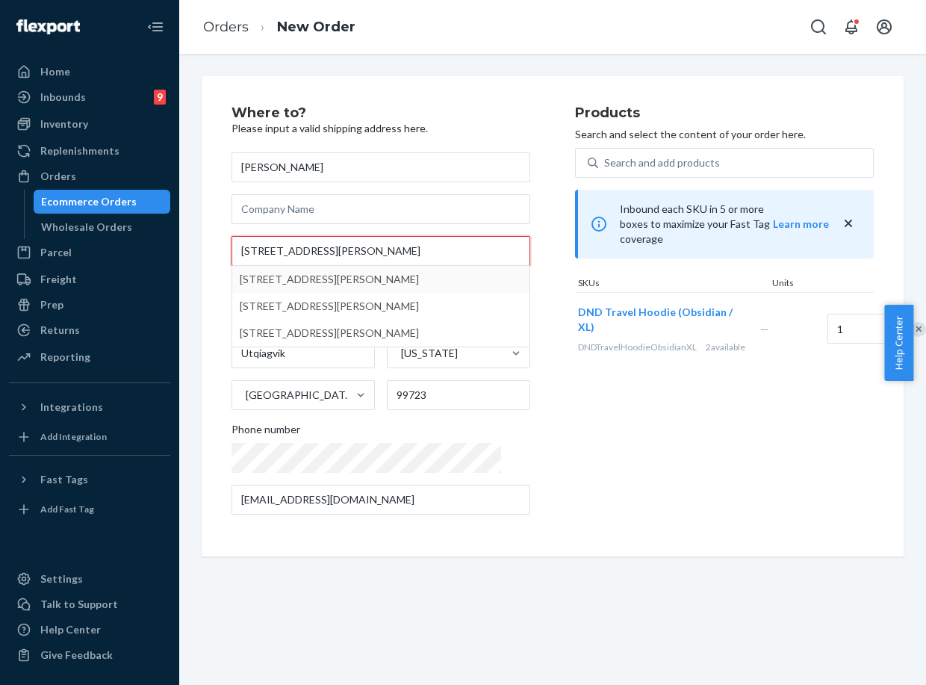
type input "821 North Hoyt St #1 Anchorage, AK 99508"
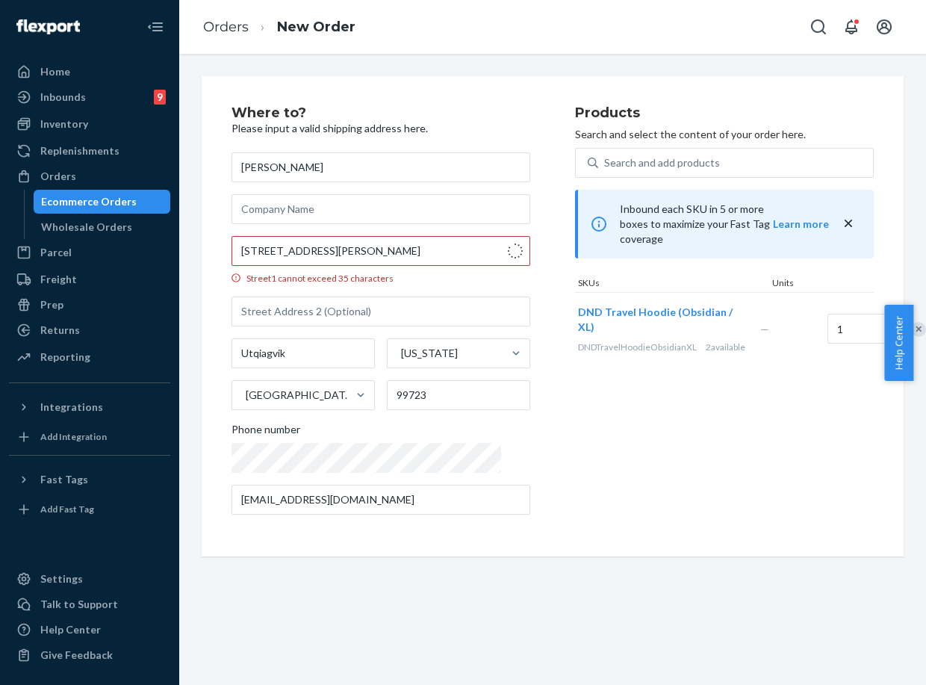
type input "1"
type input "Anchorage"
type input "99508"
type input "821 N Hoyt St"
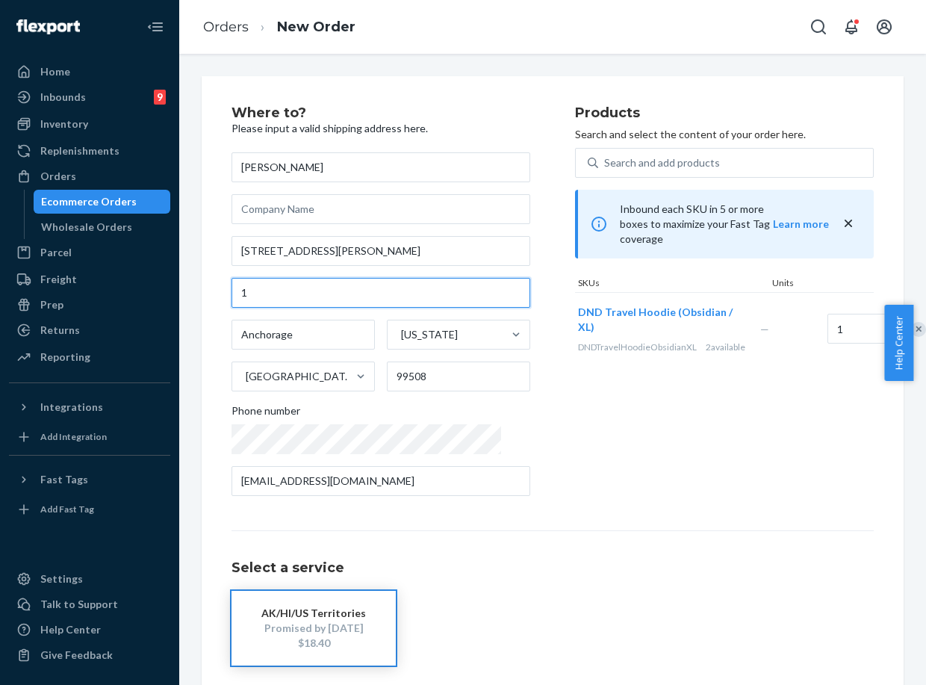
drag, startPoint x: 284, startPoint y: 294, endPoint x: 233, endPoint y: 294, distance: 51.5
click at [233, 294] on input "1" at bounding box center [380, 293] width 299 height 30
paste input "#"
type input "#1"
drag, startPoint x: 711, startPoint y: 472, endPoint x: 709, endPoint y: 464, distance: 7.8
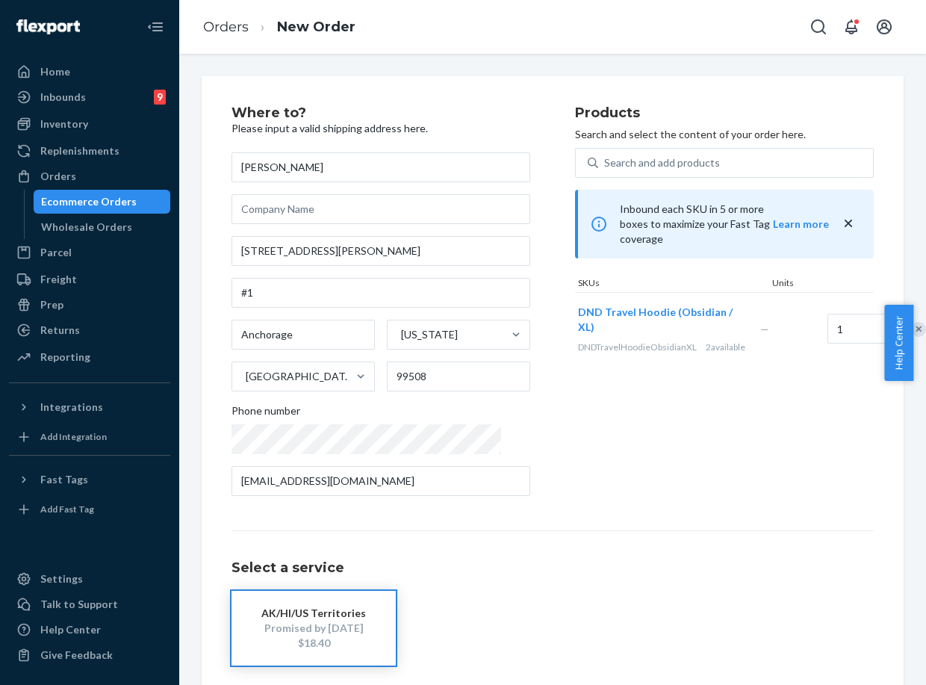
click at [711, 472] on div "Products Search and select the content of your order here. Search and add produ…" at bounding box center [724, 307] width 299 height 402
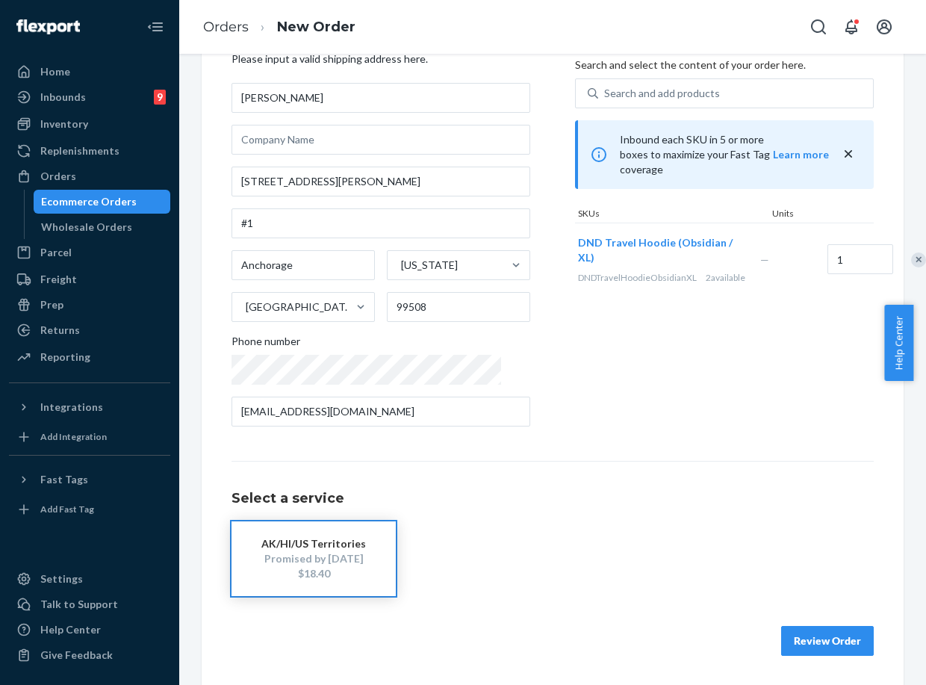
click at [834, 631] on button "Review Order" at bounding box center [827, 641] width 93 height 30
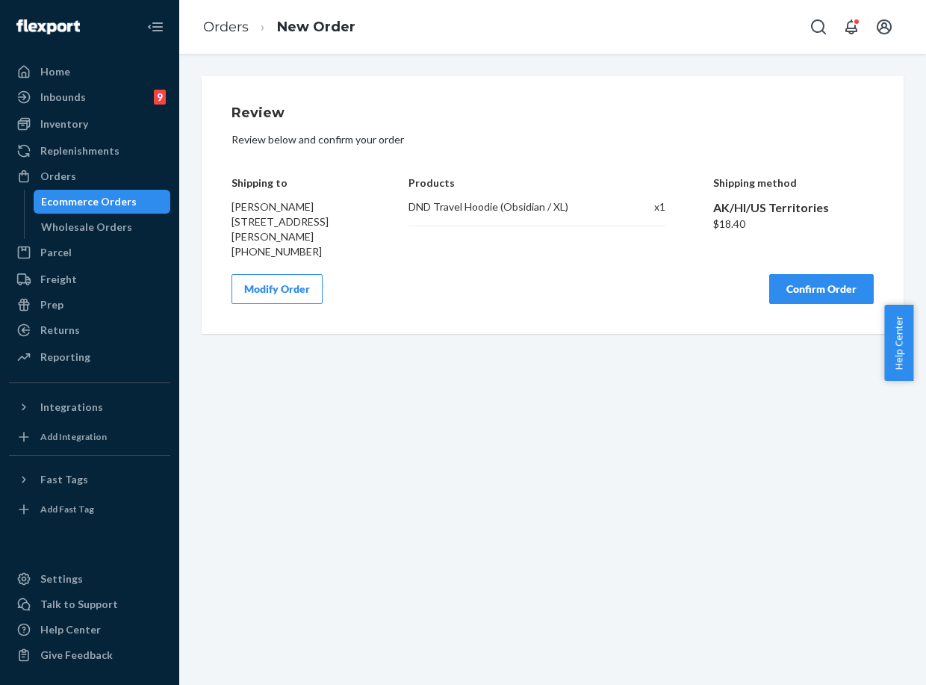
scroll to position [0, 0]
click at [799, 304] on button "Confirm Order" at bounding box center [821, 289] width 105 height 30
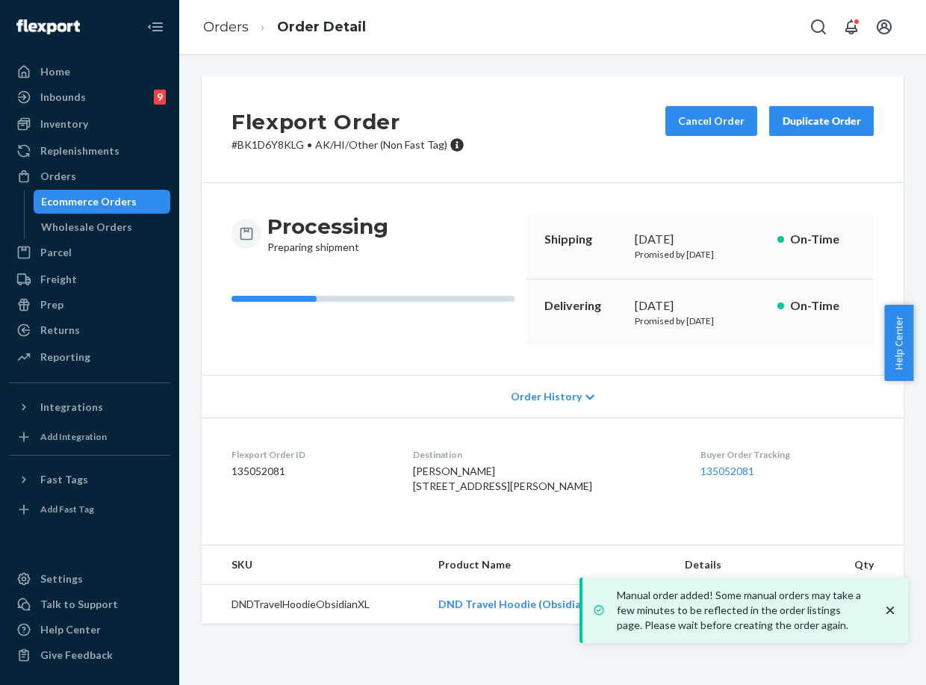
drag, startPoint x: 622, startPoint y: 300, endPoint x: 691, endPoint y: 308, distance: 69.8
click at [691, 308] on div "Delivering [DATE] Promised by [DATE] On-Time" at bounding box center [699, 312] width 347 height 66
copy div "[DATE]"
click at [705, 476] on link "135052081" at bounding box center [727, 470] width 54 height 13
